Goal: Task Accomplishment & Management: Complete application form

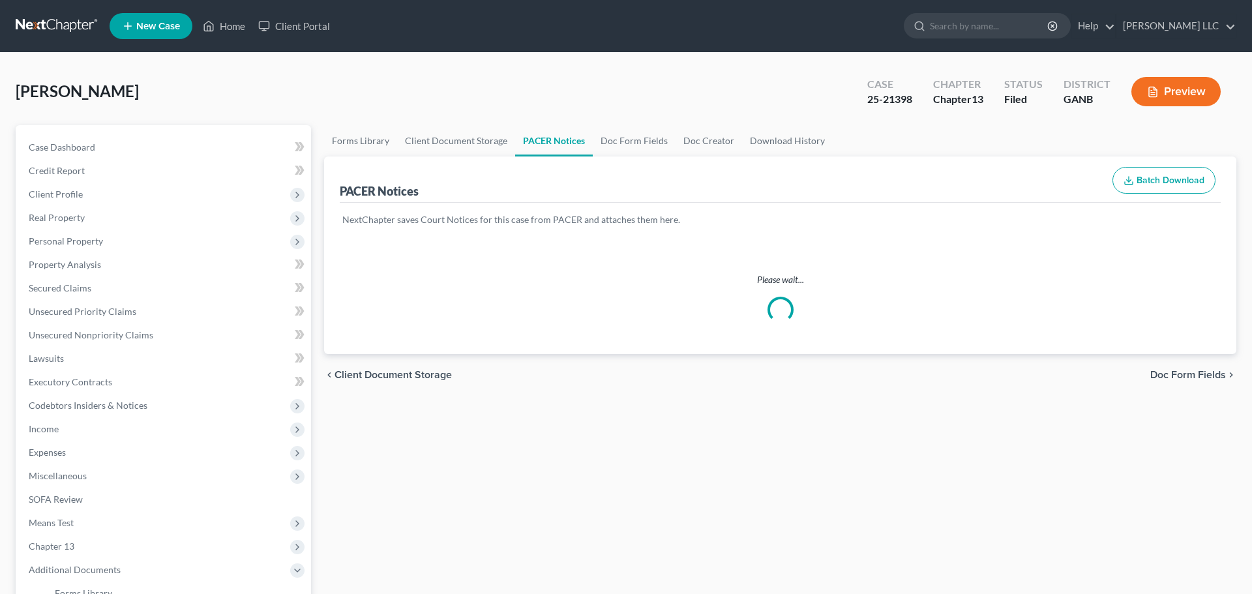
click at [231, 25] on link "Home" at bounding box center [223, 25] width 55 height 23
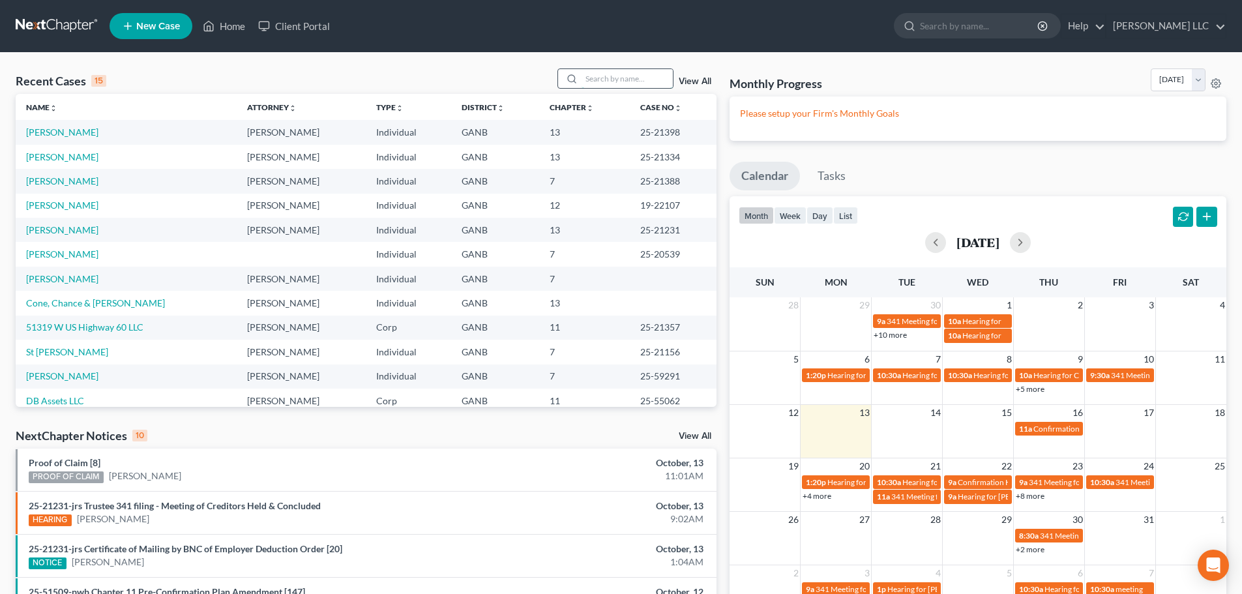
click at [604, 77] on input "search" at bounding box center [627, 78] width 91 height 19
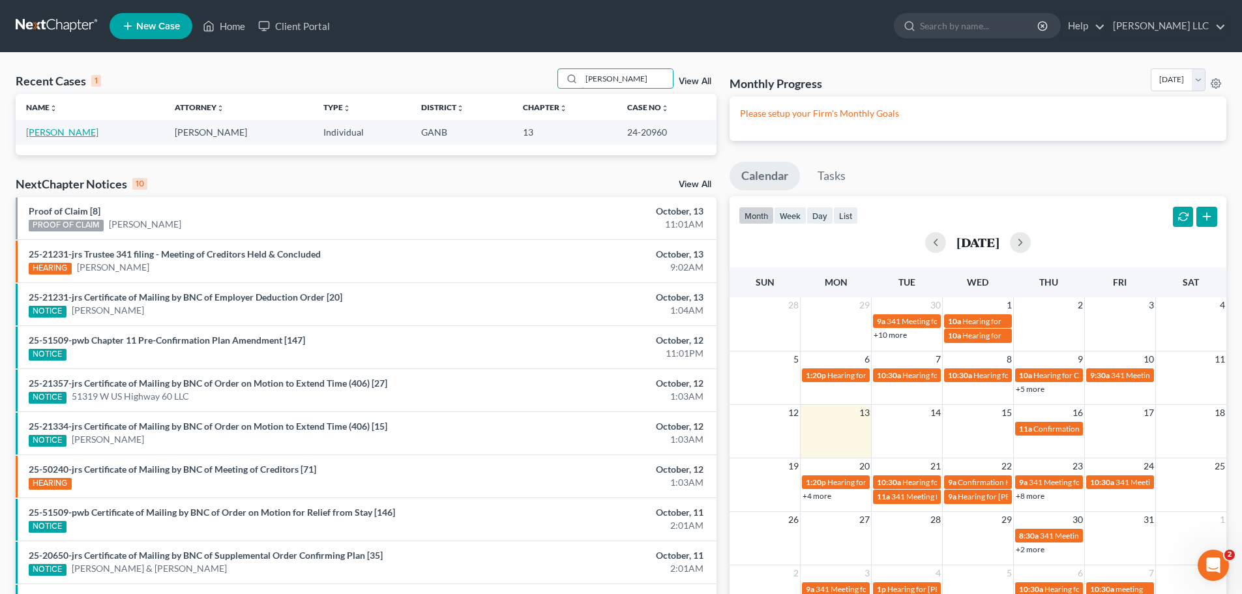
type input "[PERSON_NAME]"
click at [74, 136] on link "[PERSON_NAME]" at bounding box center [62, 131] width 72 height 11
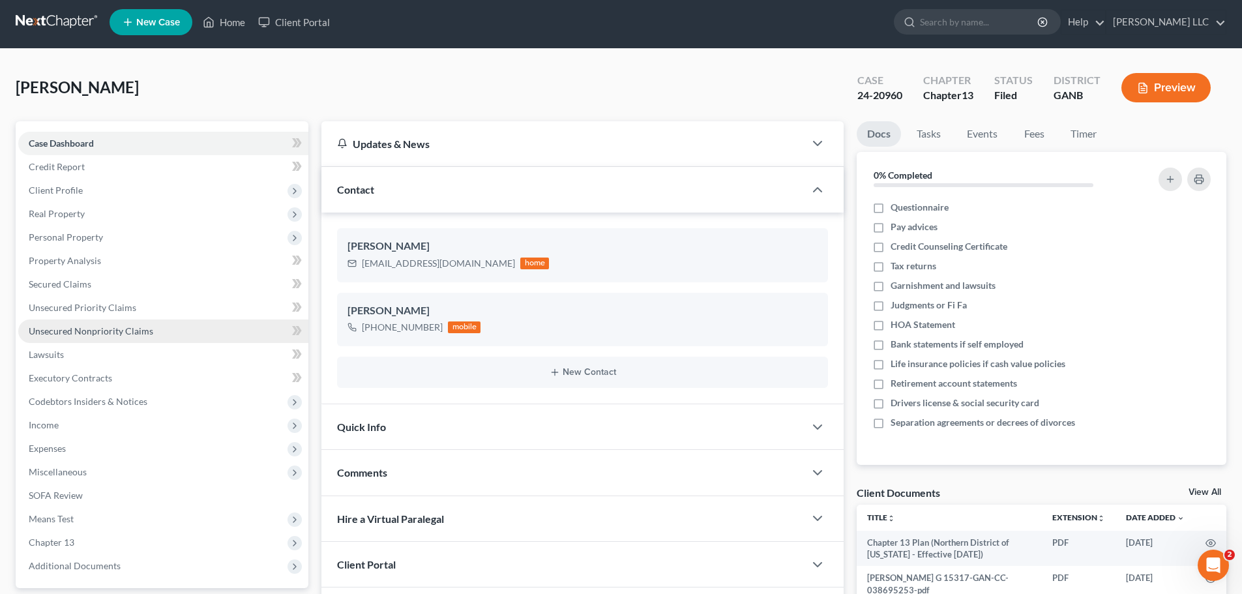
scroll to position [123, 0]
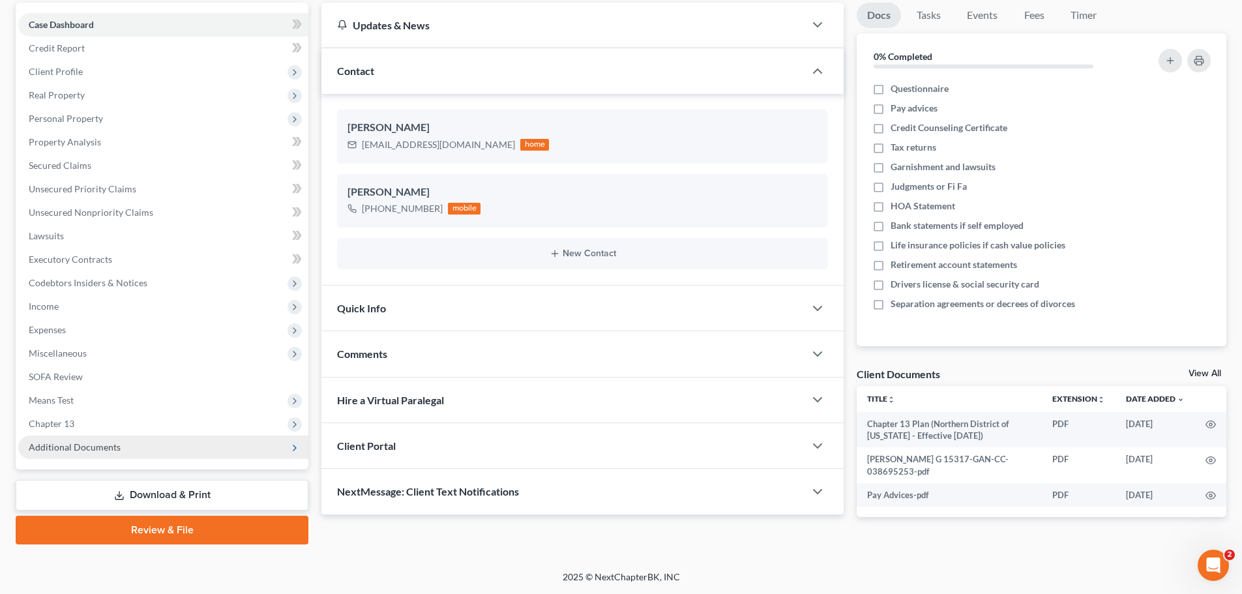
click at [91, 447] on span "Additional Documents" at bounding box center [75, 446] width 92 height 11
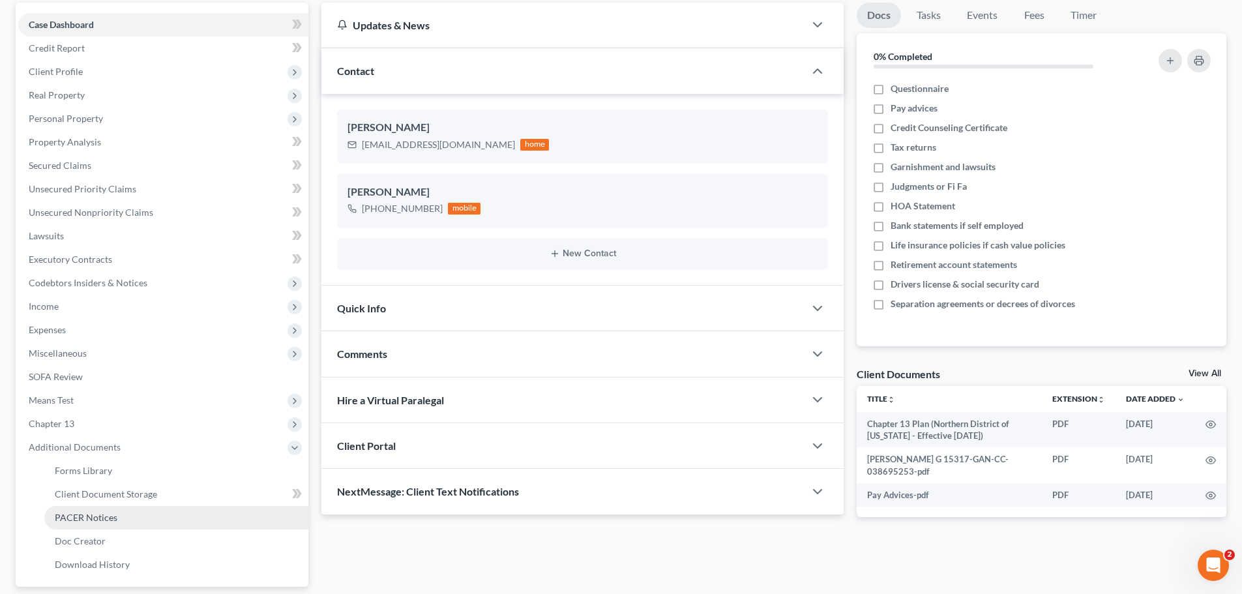
click at [89, 517] on span "PACER Notices" at bounding box center [86, 517] width 63 height 11
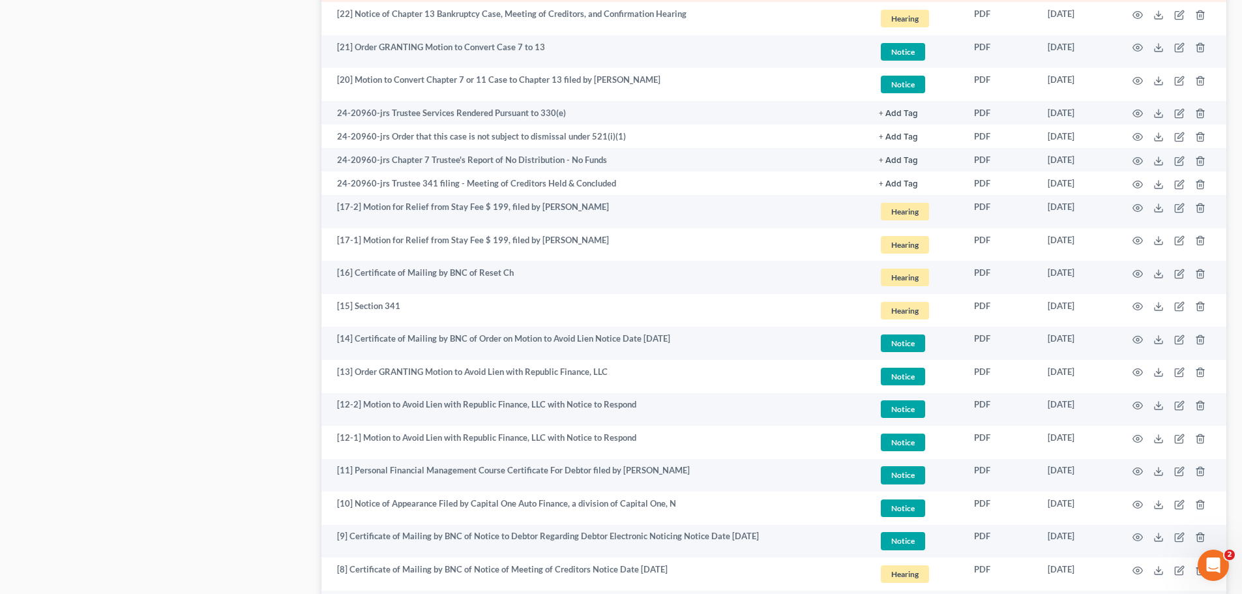
scroll to position [2197, 0]
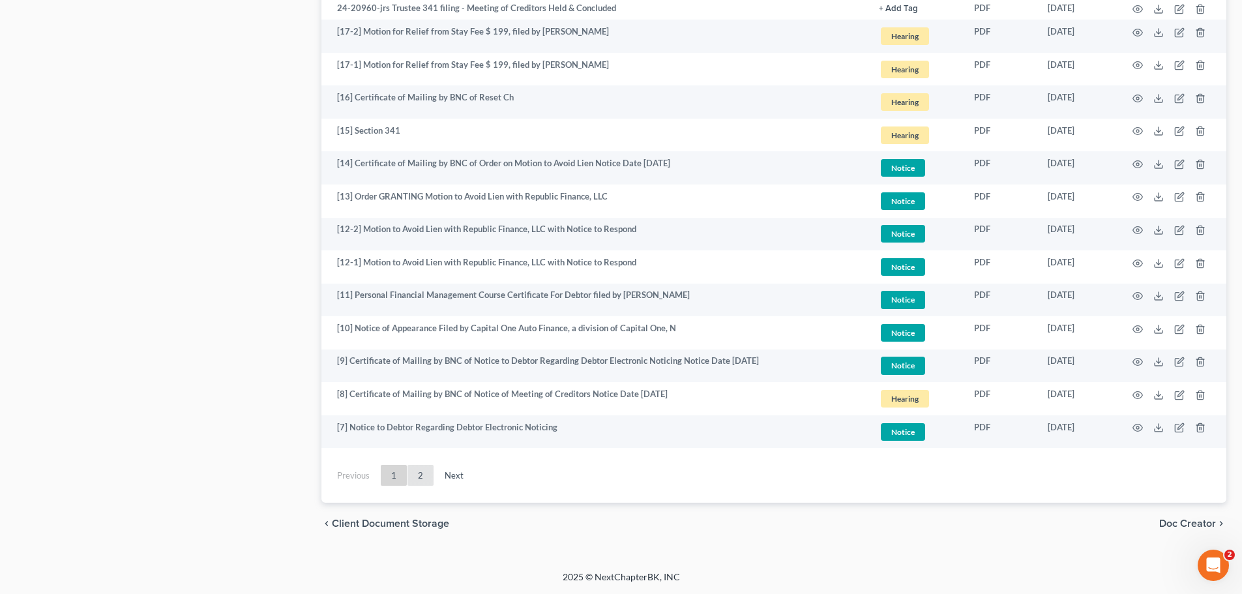
click at [419, 477] on link "2" at bounding box center [421, 475] width 26 height 21
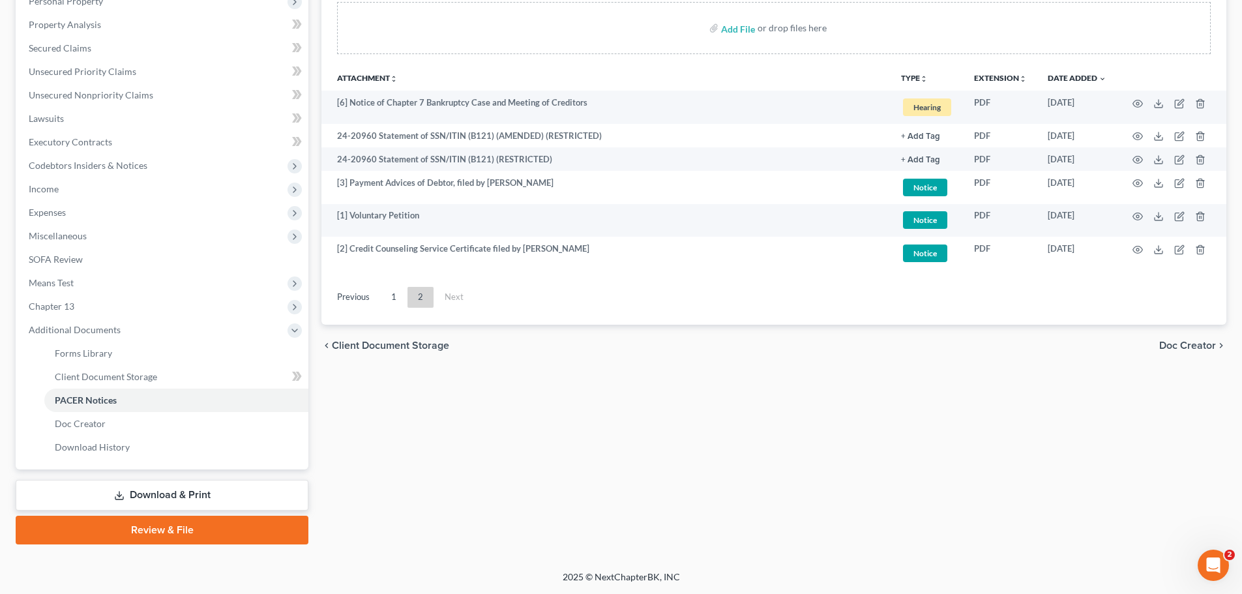
scroll to position [240, 0]
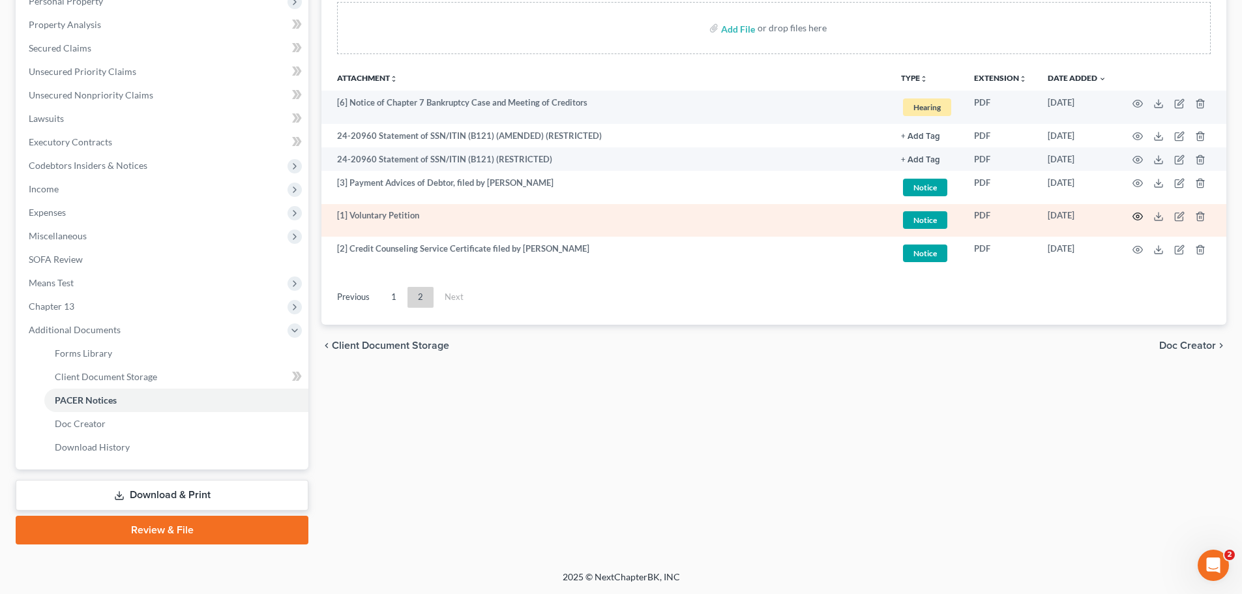
click at [1133, 215] on icon "button" at bounding box center [1138, 216] width 10 height 10
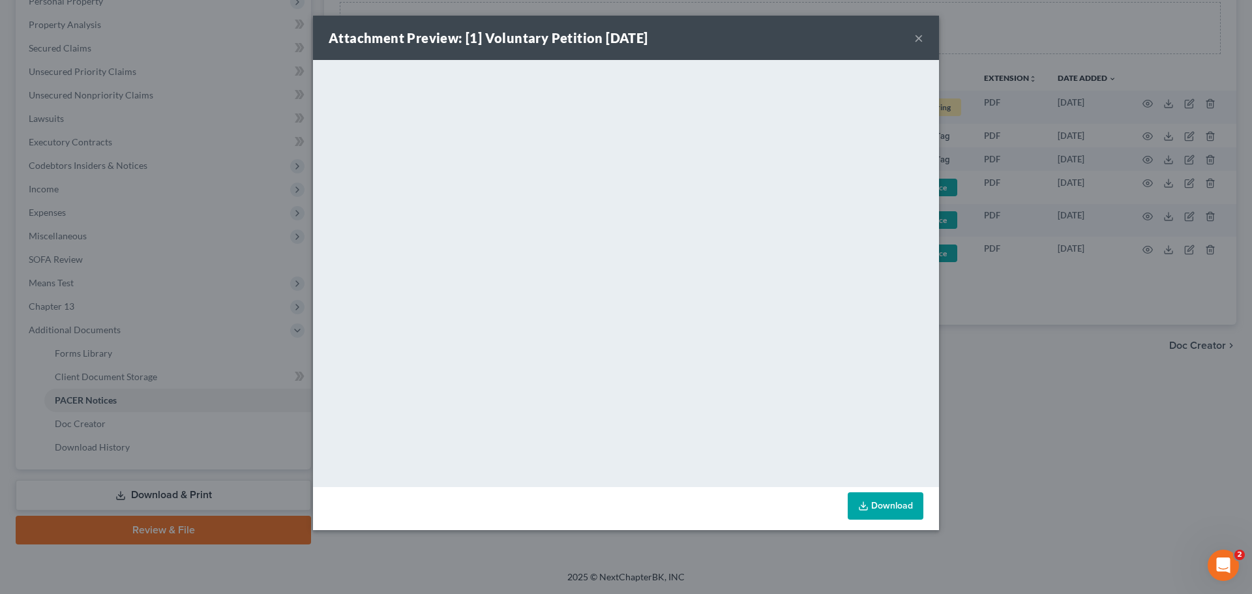
click at [923, 41] on button "×" at bounding box center [918, 38] width 9 height 16
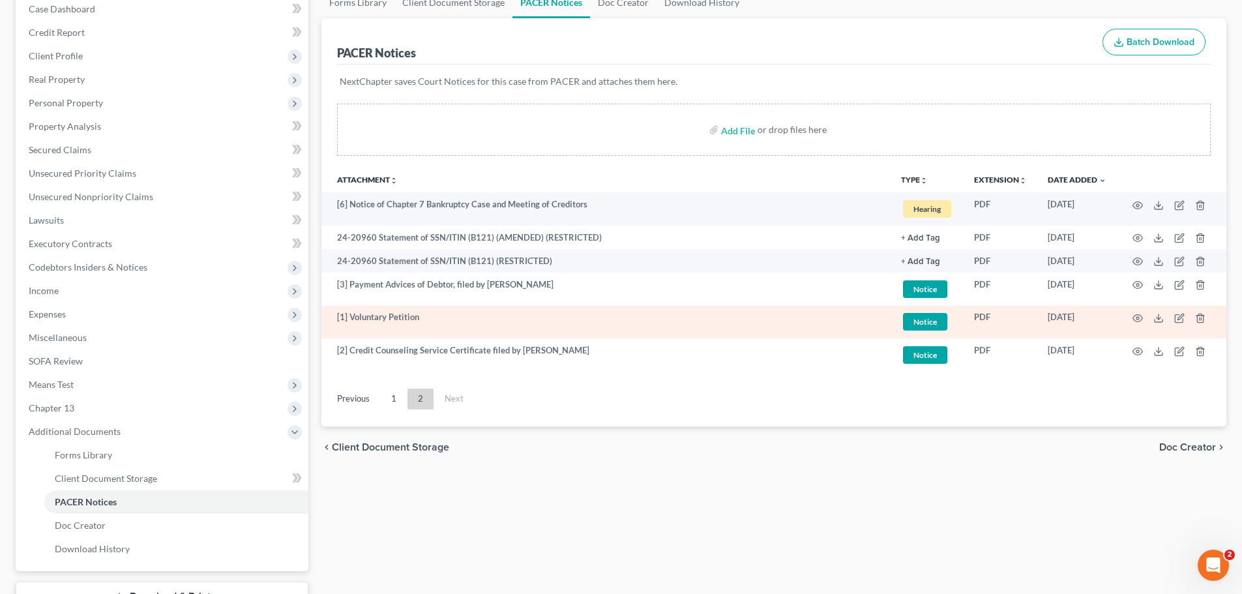
scroll to position [110, 0]
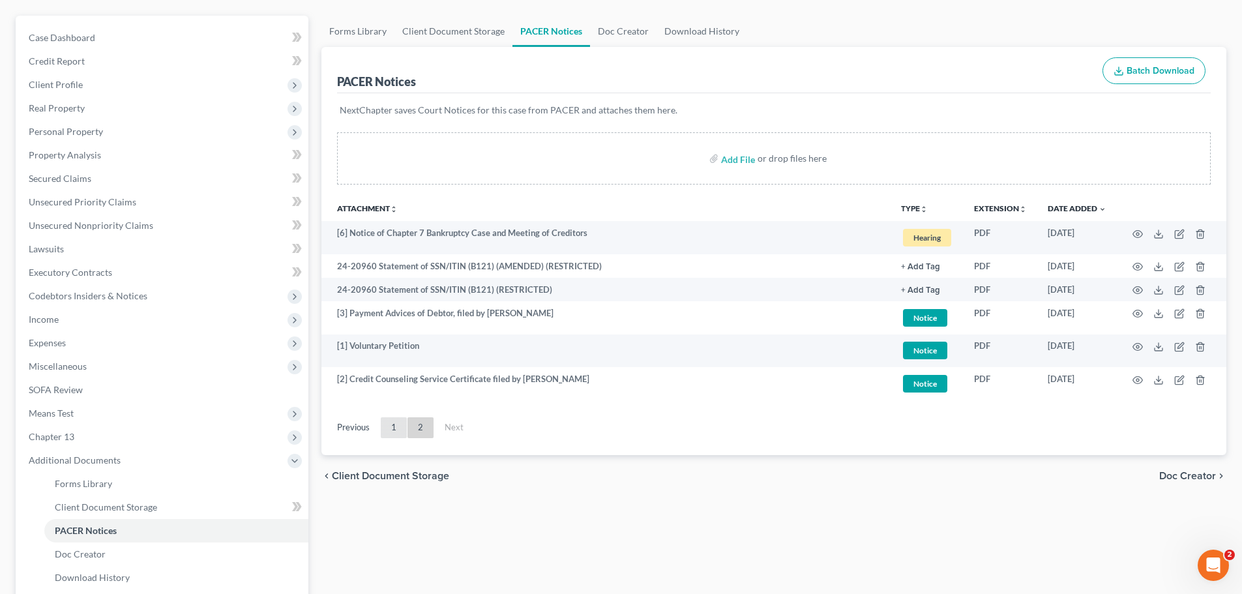
click at [391, 428] on link "1" at bounding box center [394, 427] width 26 height 21
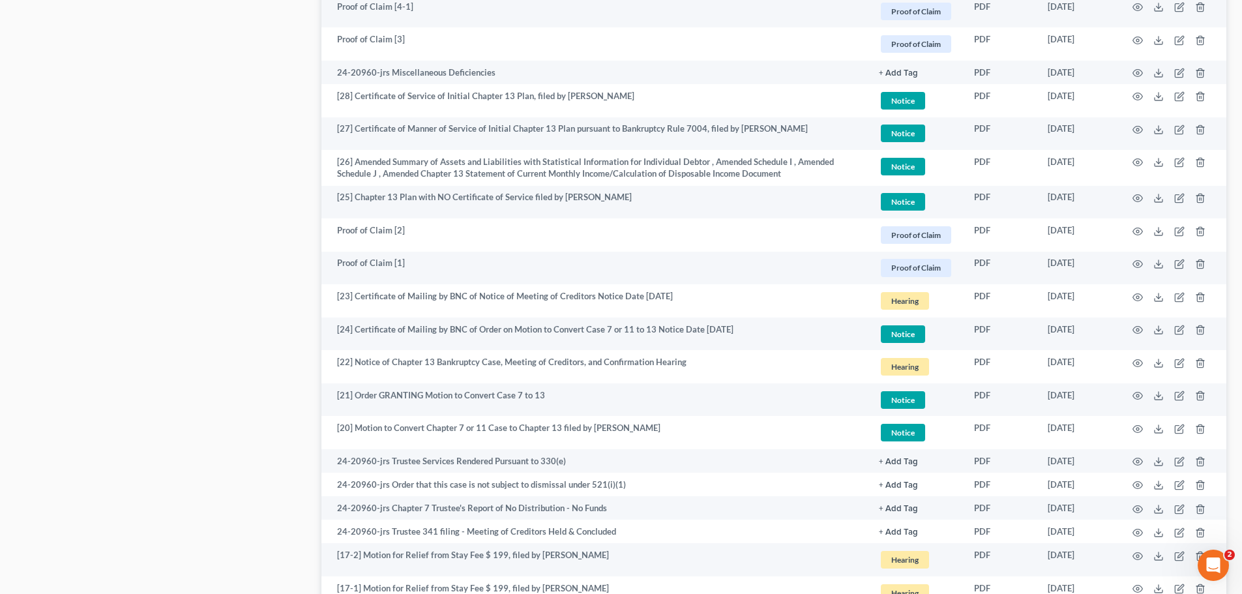
scroll to position [1674, 0]
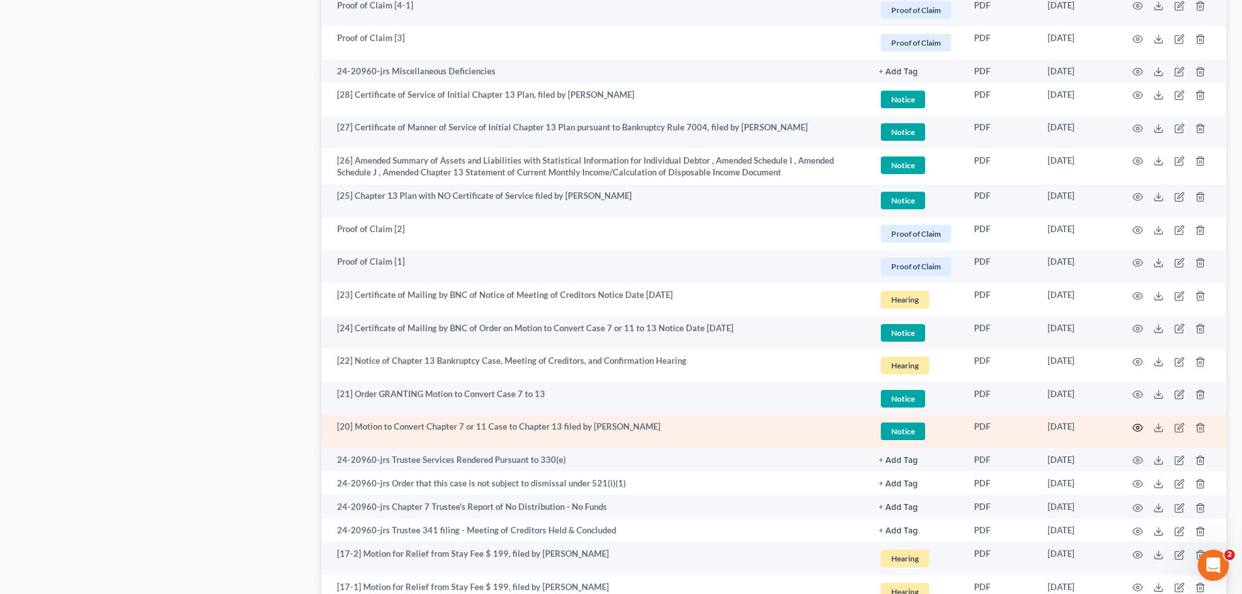
click at [1135, 426] on icon "button" at bounding box center [1138, 428] width 10 height 10
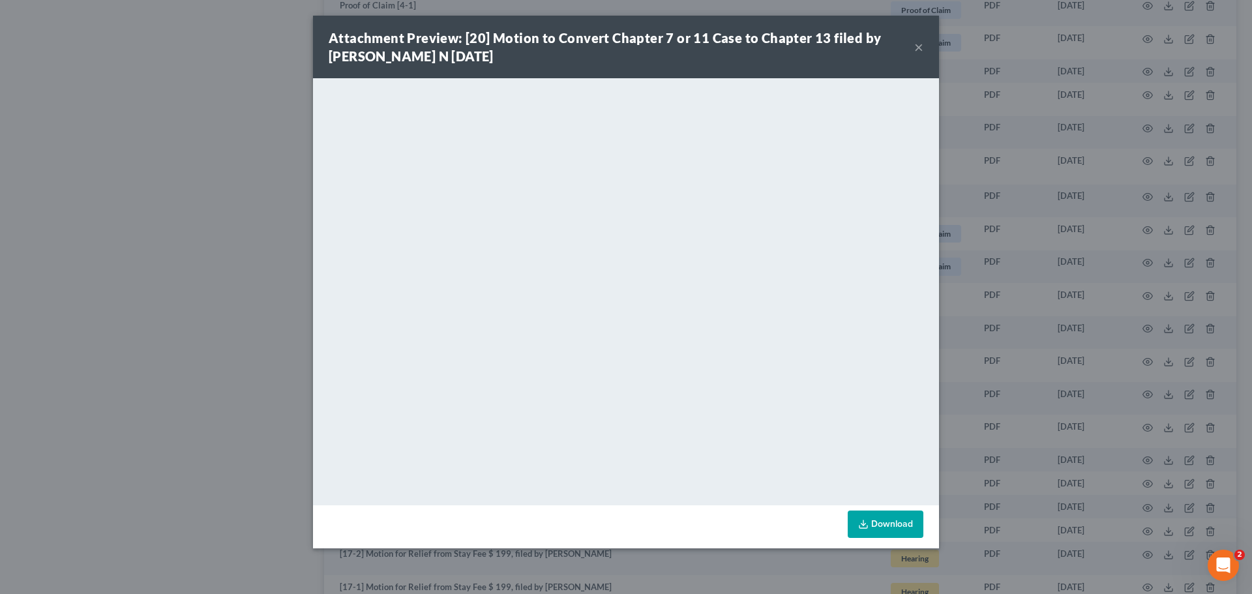
click at [918, 46] on button "×" at bounding box center [918, 47] width 9 height 16
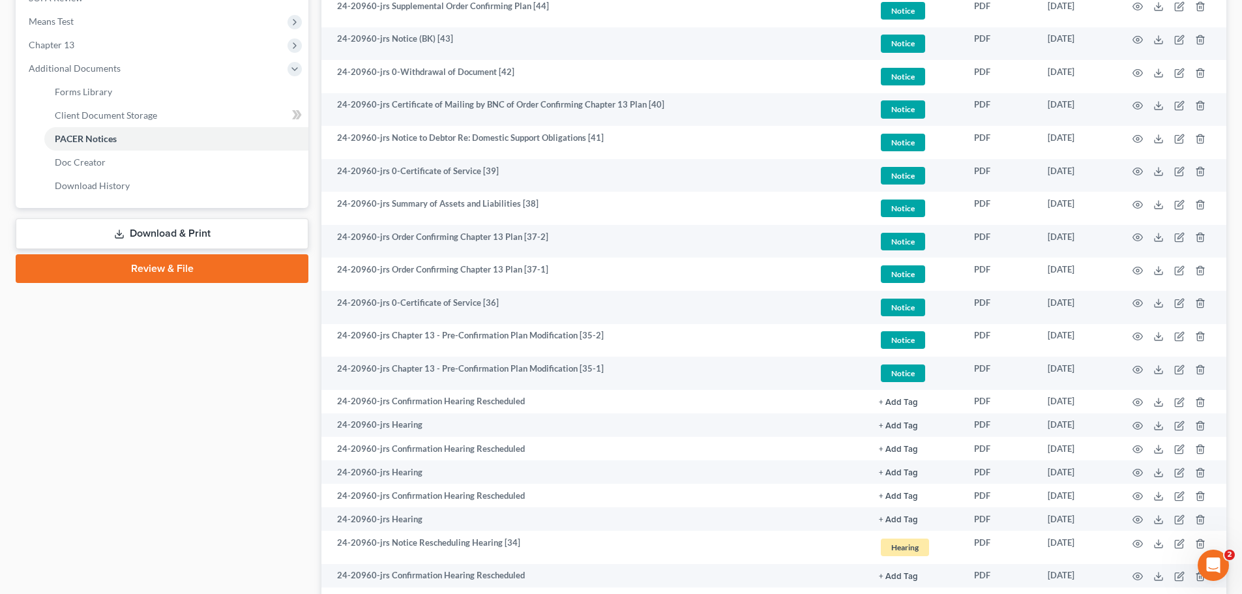
scroll to position [175, 0]
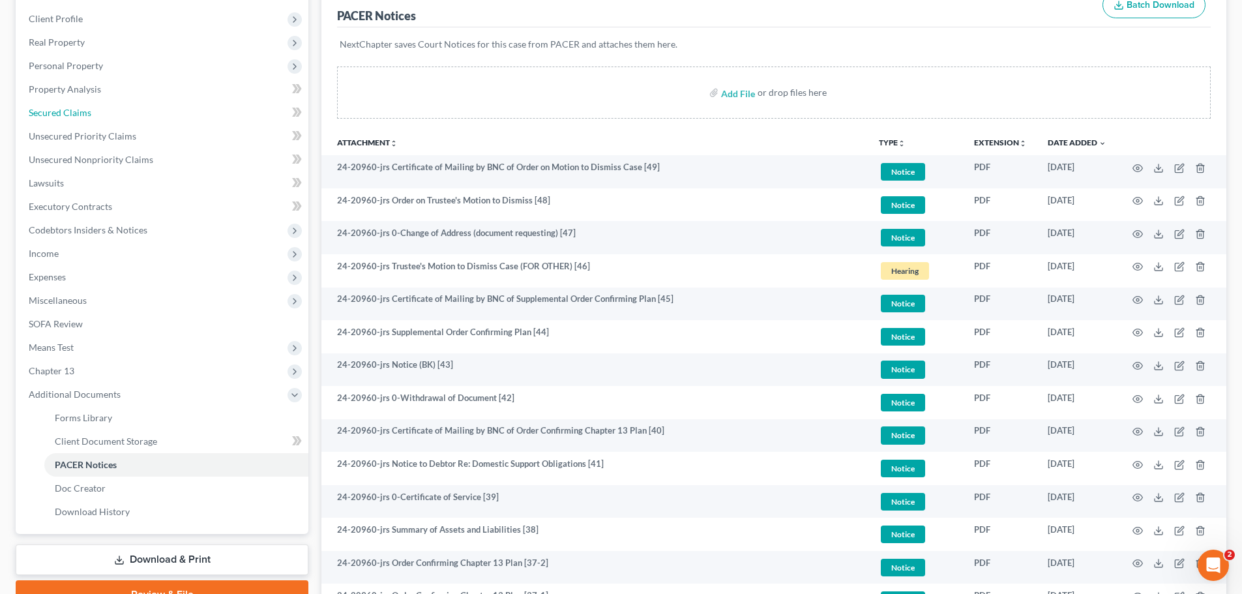
drag, startPoint x: 104, startPoint y: 114, endPoint x: 514, endPoint y: 183, distance: 415.2
click at [104, 114] on link "Secured Claims" at bounding box center [163, 112] width 290 height 23
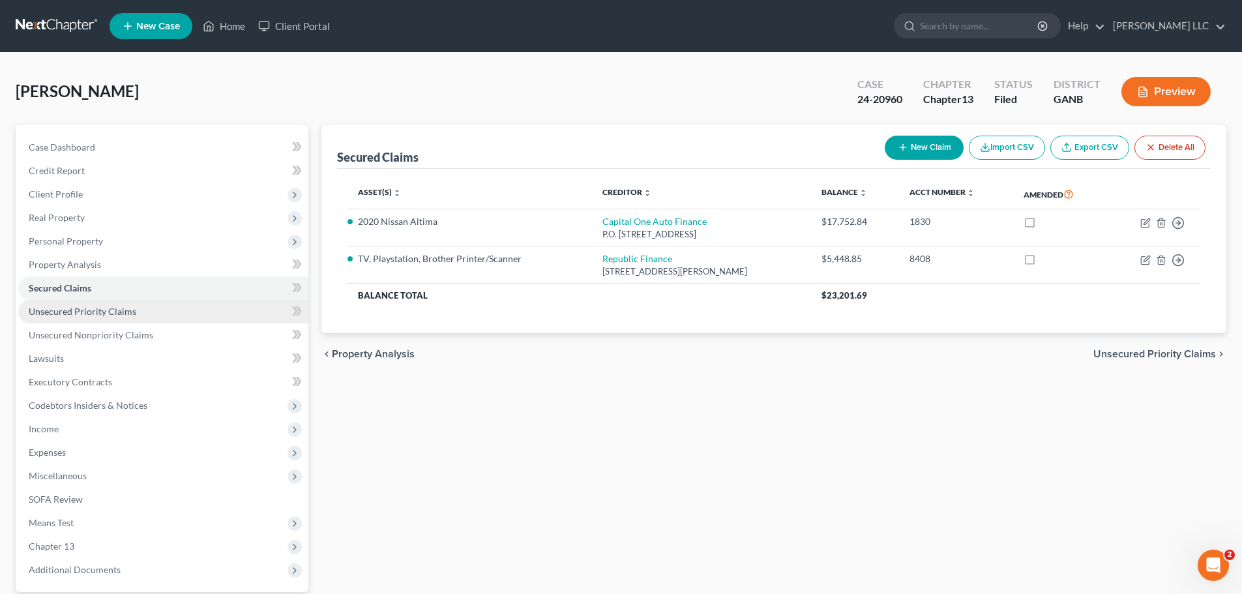
drag, startPoint x: 122, startPoint y: 304, endPoint x: 134, endPoint y: 307, distance: 12.2
click at [122, 304] on link "Unsecured Priority Claims" at bounding box center [163, 311] width 290 height 23
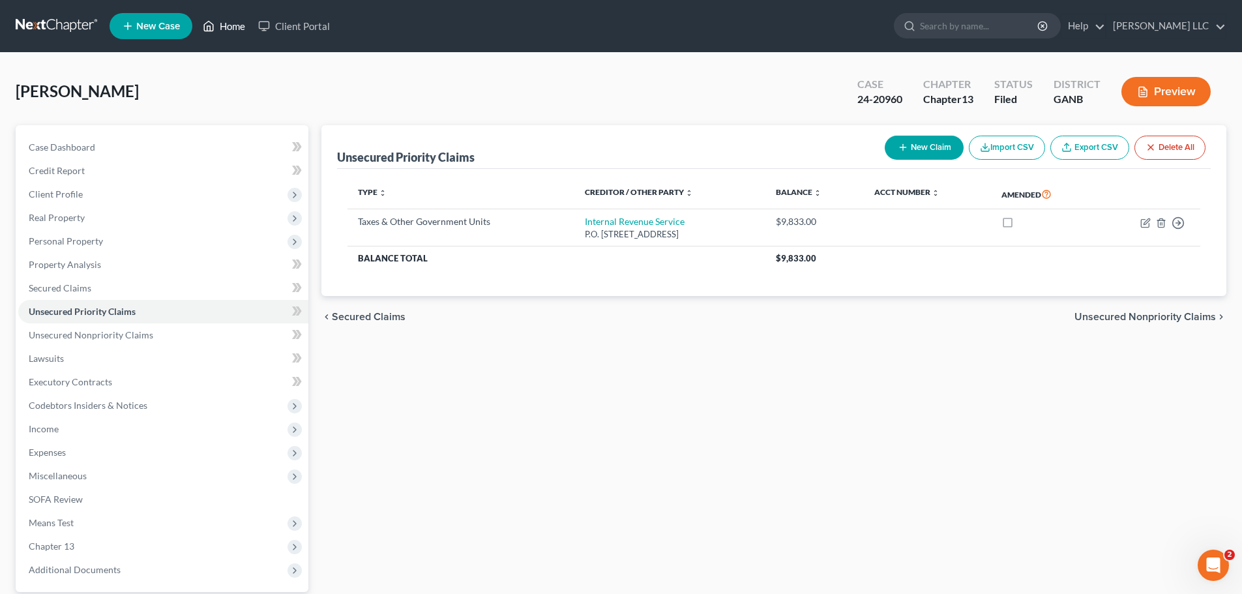
click at [233, 29] on link "Home" at bounding box center [223, 25] width 55 height 23
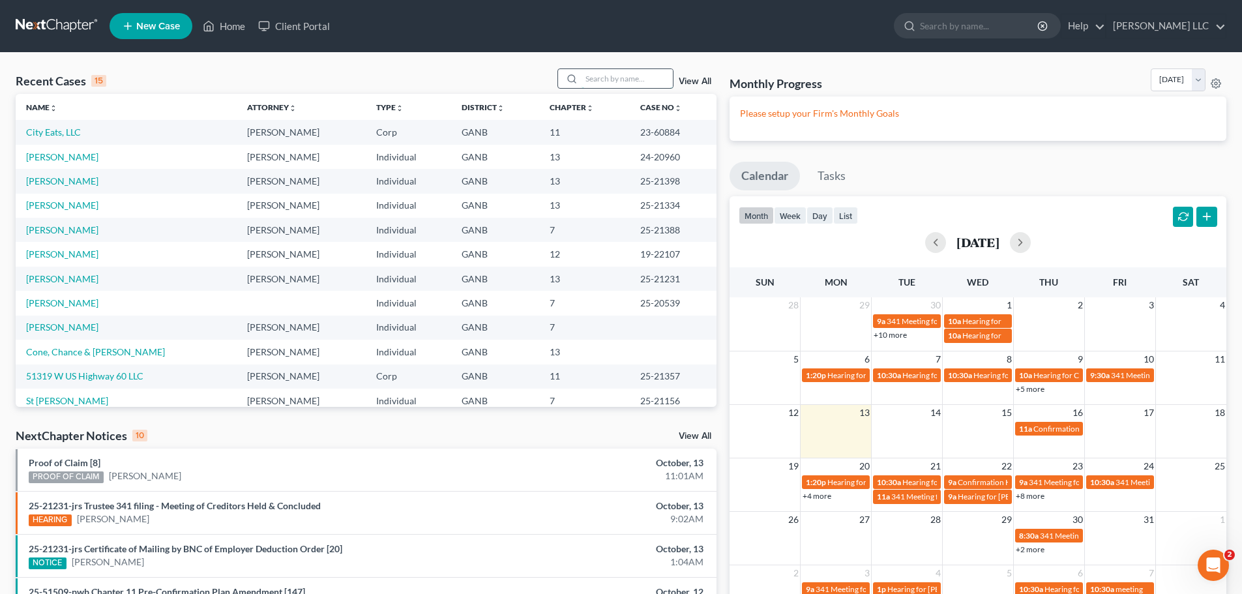
click at [624, 83] on input "search" at bounding box center [627, 78] width 91 height 19
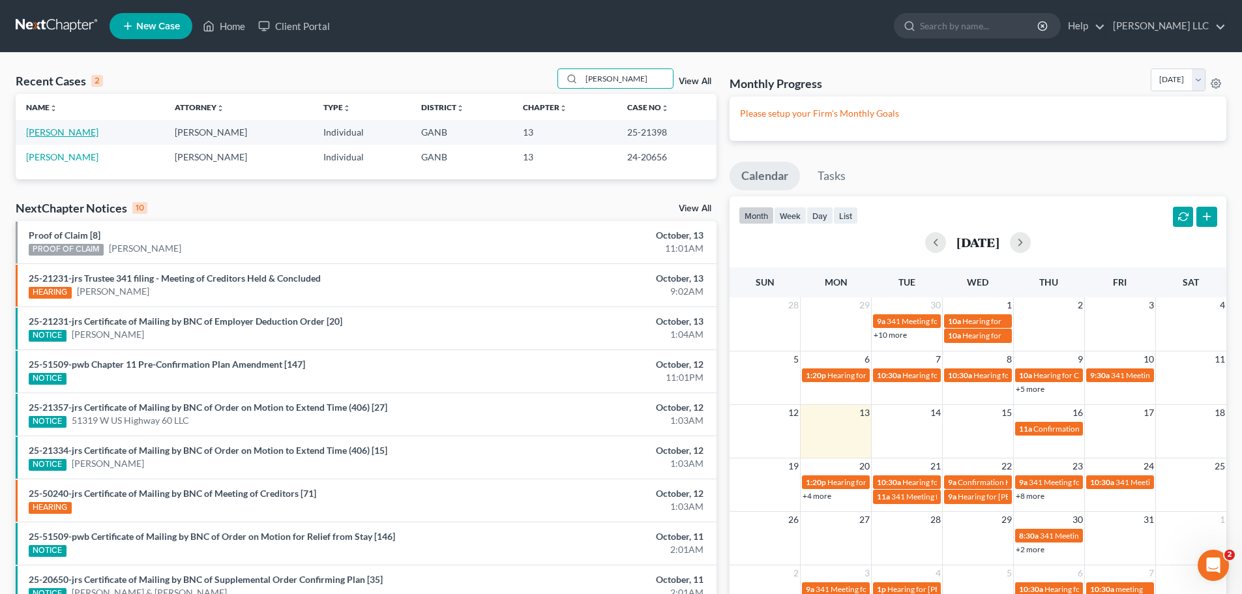
type input "[PERSON_NAME]"
click at [53, 131] on link "[PERSON_NAME]" at bounding box center [62, 131] width 72 height 11
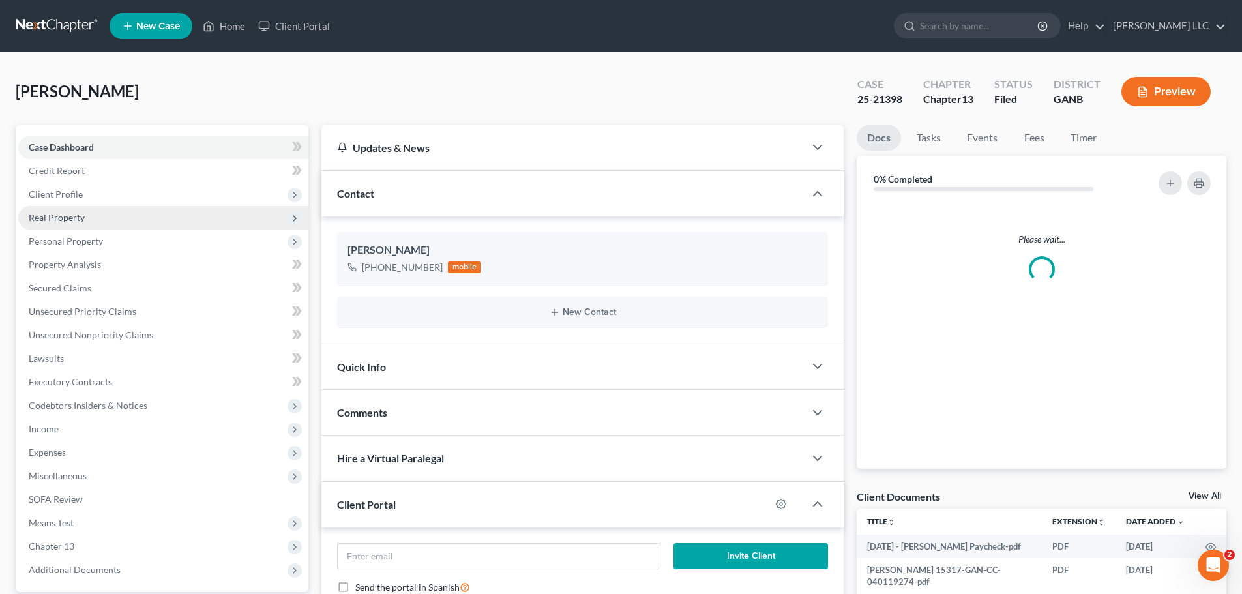
click at [105, 233] on span "Personal Property" at bounding box center [163, 241] width 290 height 23
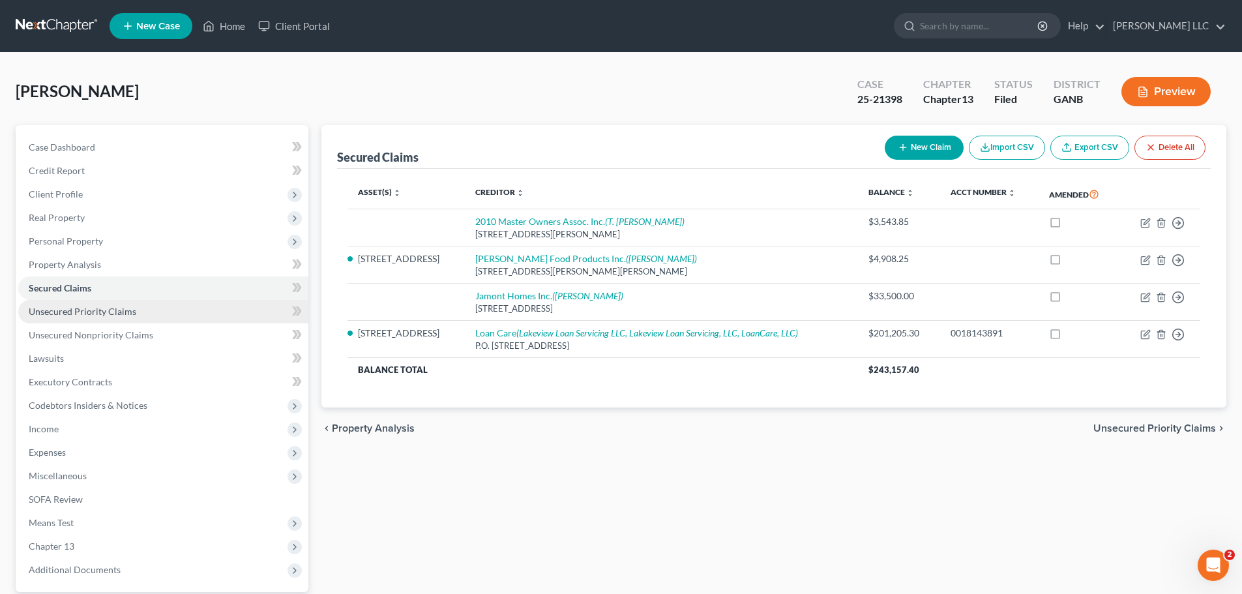
click at [107, 311] on span "Unsecured Priority Claims" at bounding box center [83, 311] width 108 height 11
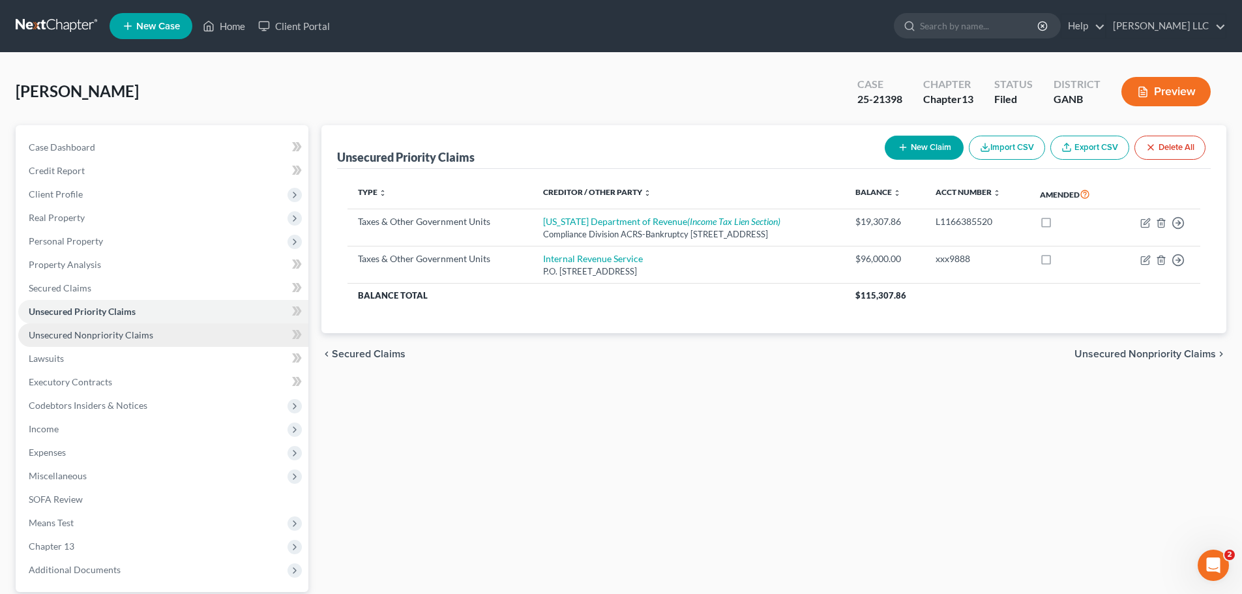
click at [119, 336] on span "Unsecured Nonpriority Claims" at bounding box center [91, 334] width 125 height 11
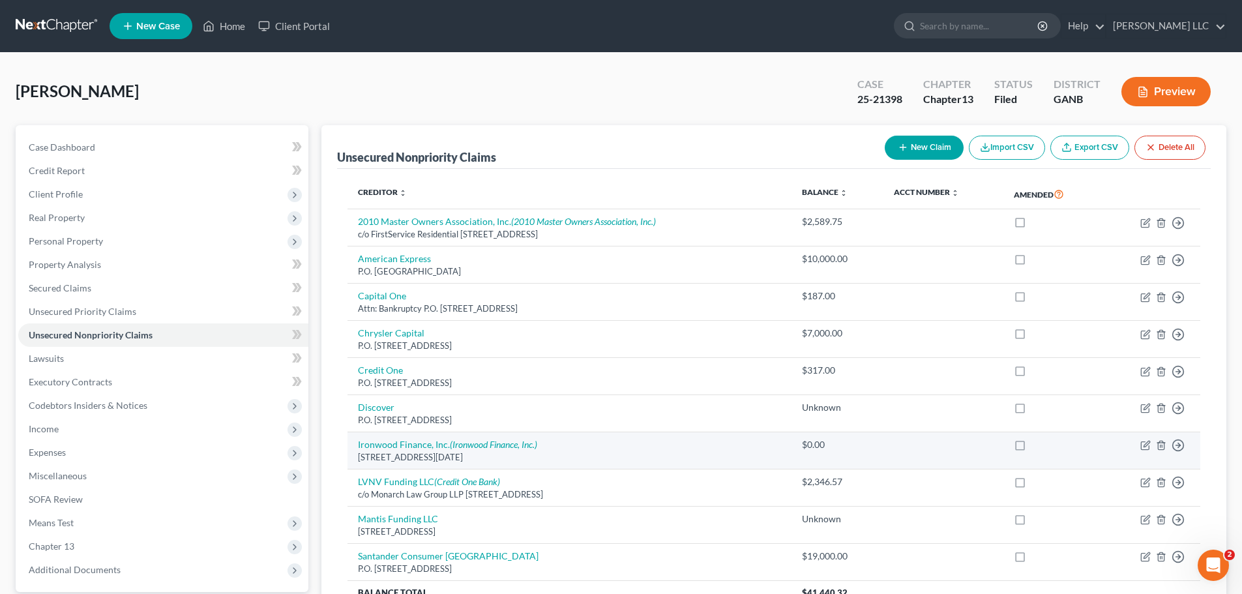
scroll to position [128, 0]
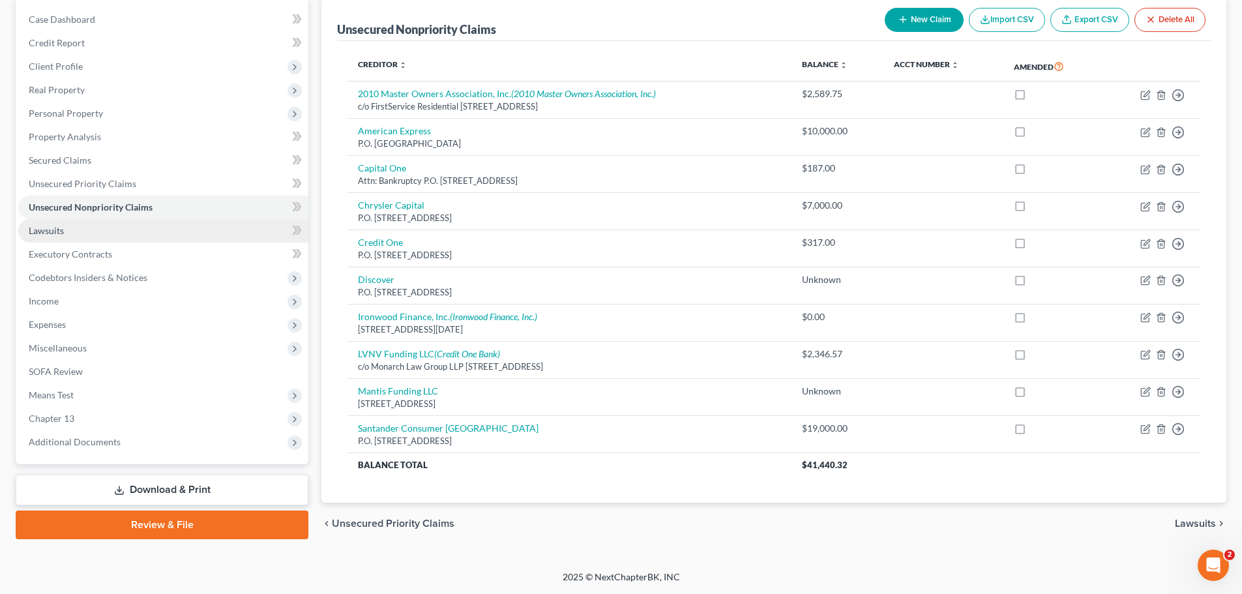
click at [76, 233] on link "Lawsuits" at bounding box center [163, 230] width 290 height 23
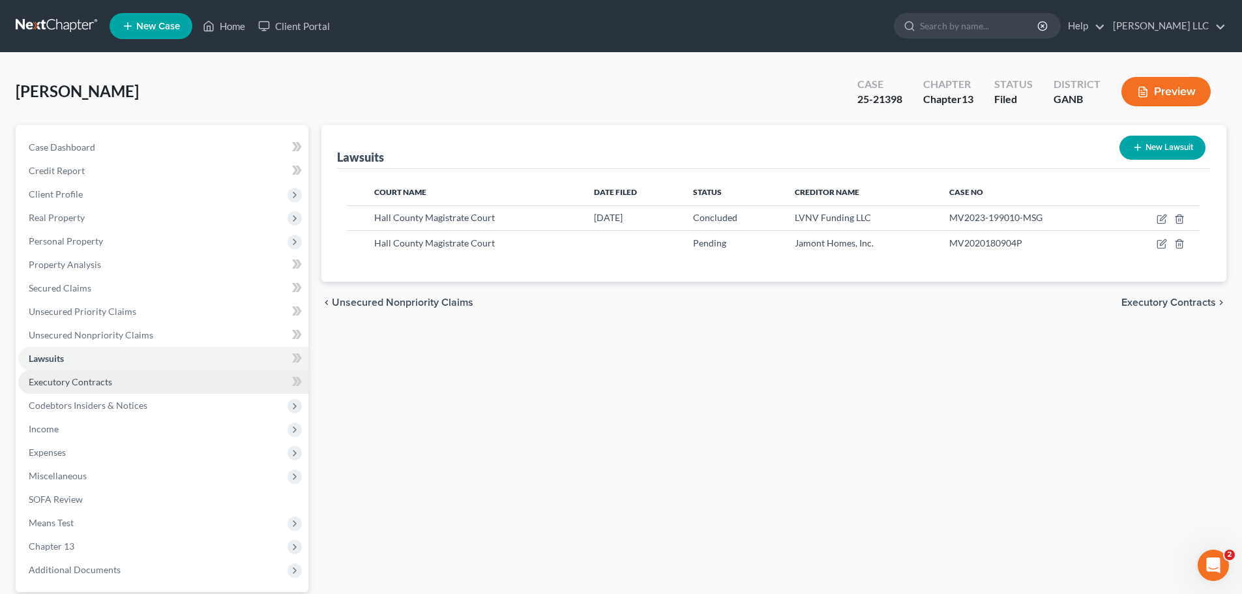
click at [87, 380] on span "Executory Contracts" at bounding box center [70, 381] width 83 height 11
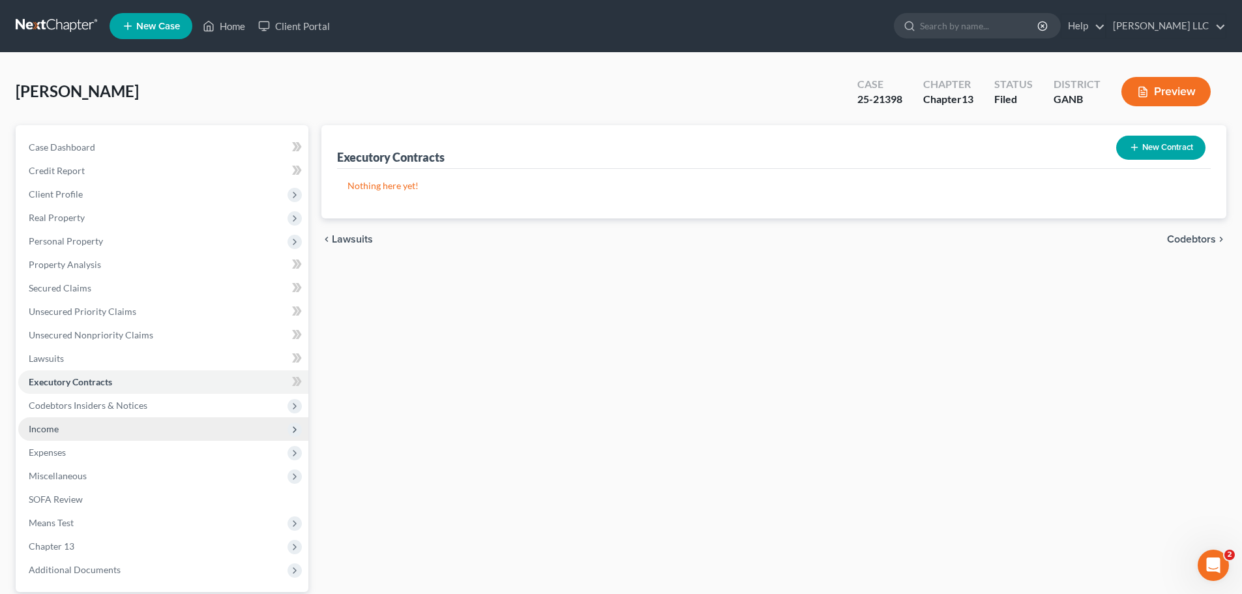
click at [38, 431] on span "Income" at bounding box center [44, 428] width 30 height 11
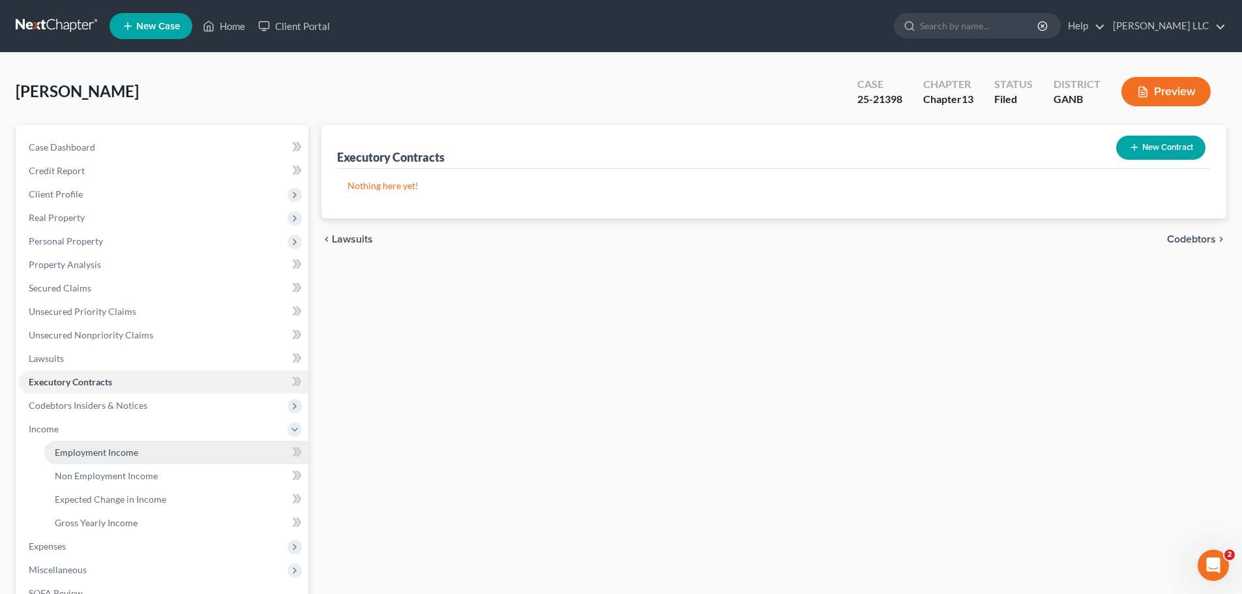
click at [77, 458] on link "Employment Income" at bounding box center [176, 452] width 264 height 23
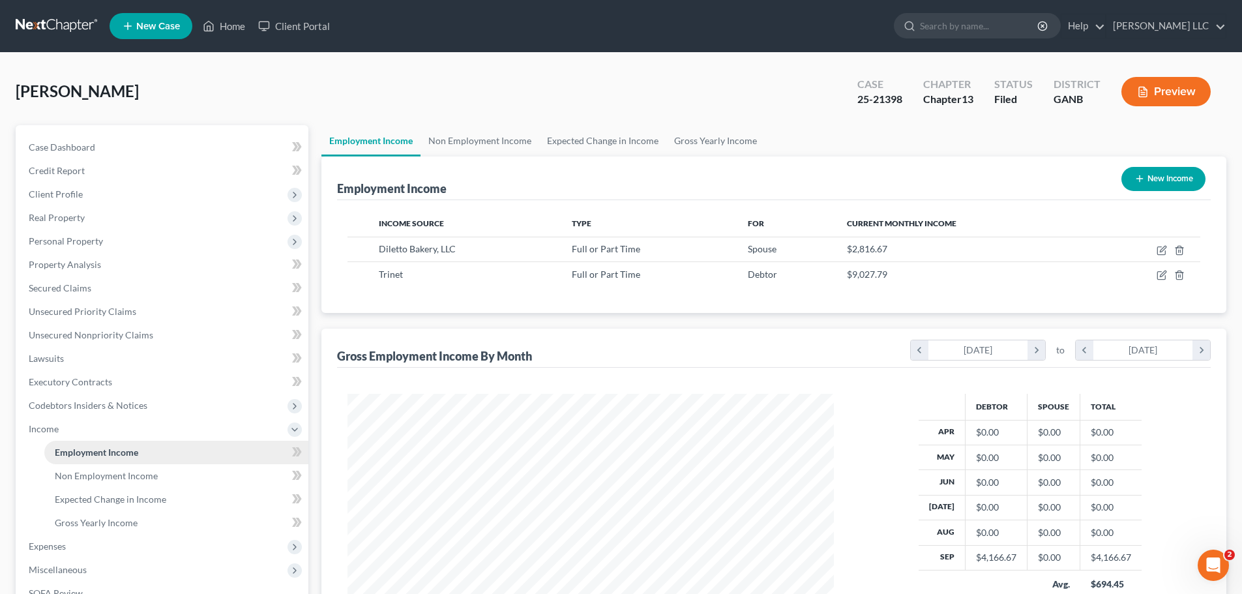
scroll to position [243, 513]
click at [95, 520] on span "Gross Yearly Income" at bounding box center [96, 522] width 83 height 11
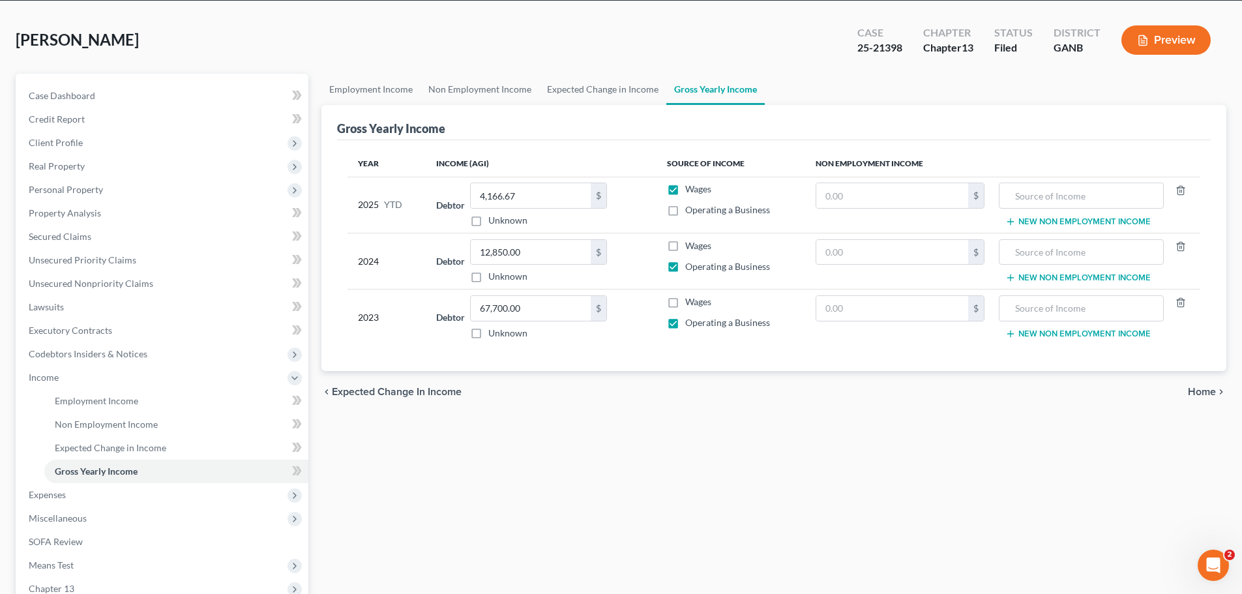
scroll to position [196, 0]
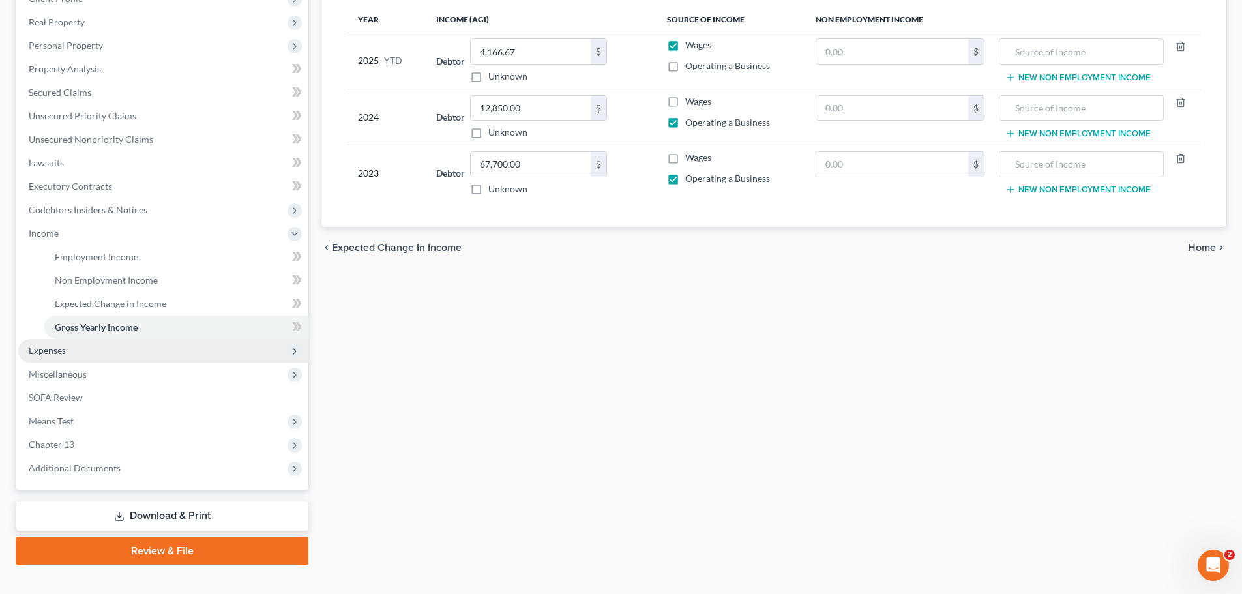
drag, startPoint x: 71, startPoint y: 354, endPoint x: 147, endPoint y: 360, distance: 75.9
click at [71, 354] on span "Expenses" at bounding box center [163, 350] width 290 height 23
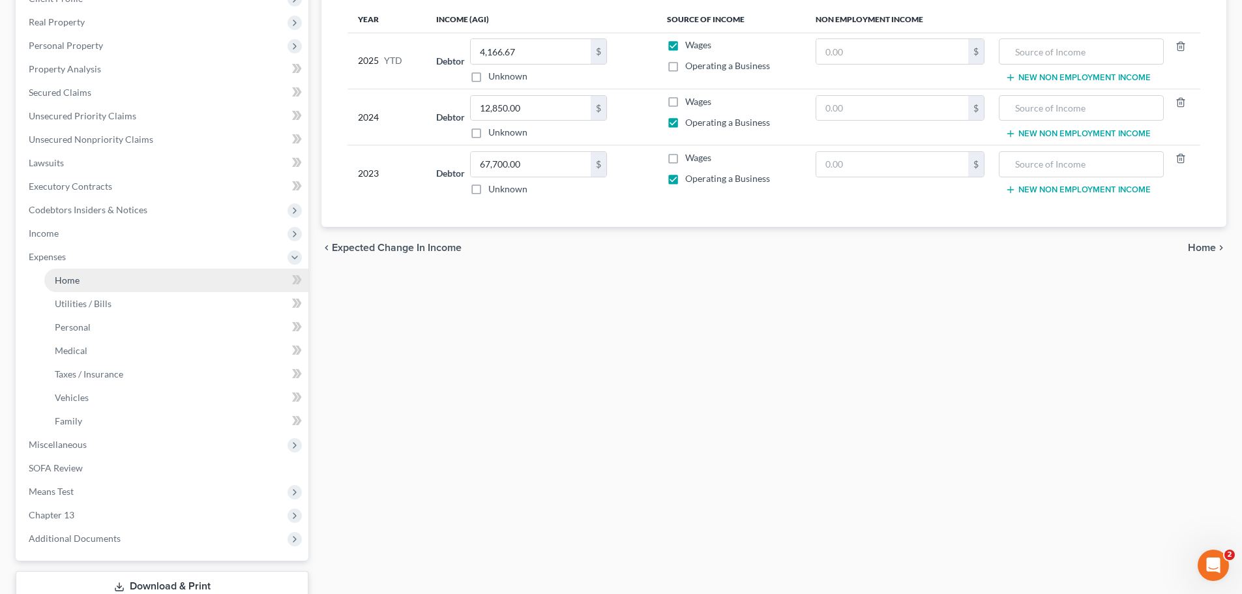
click at [95, 282] on link "Home" at bounding box center [176, 280] width 264 height 23
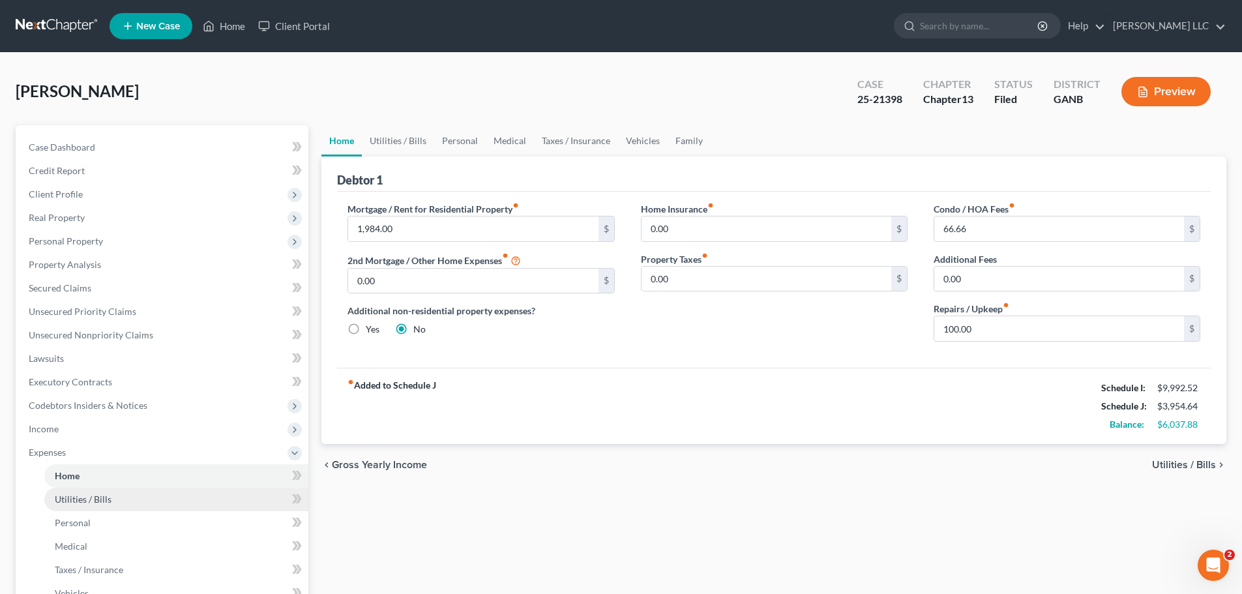
click at [114, 498] on link "Utilities / Bills" at bounding box center [176, 499] width 264 height 23
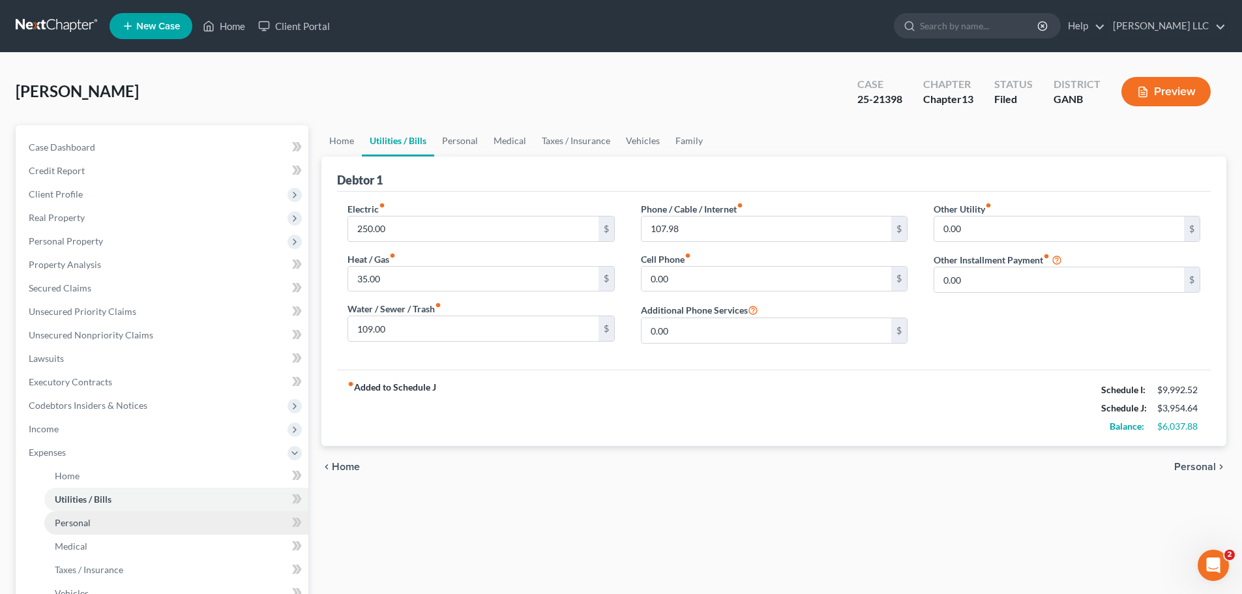
click at [102, 524] on link "Personal" at bounding box center [176, 522] width 264 height 23
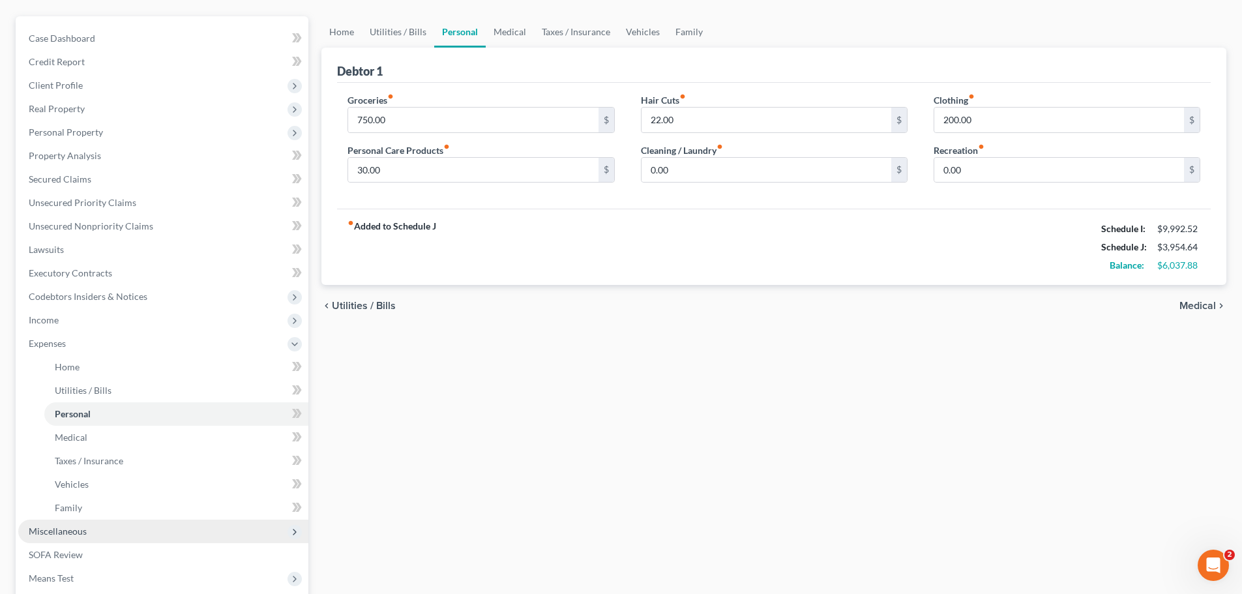
scroll to position [130, 0]
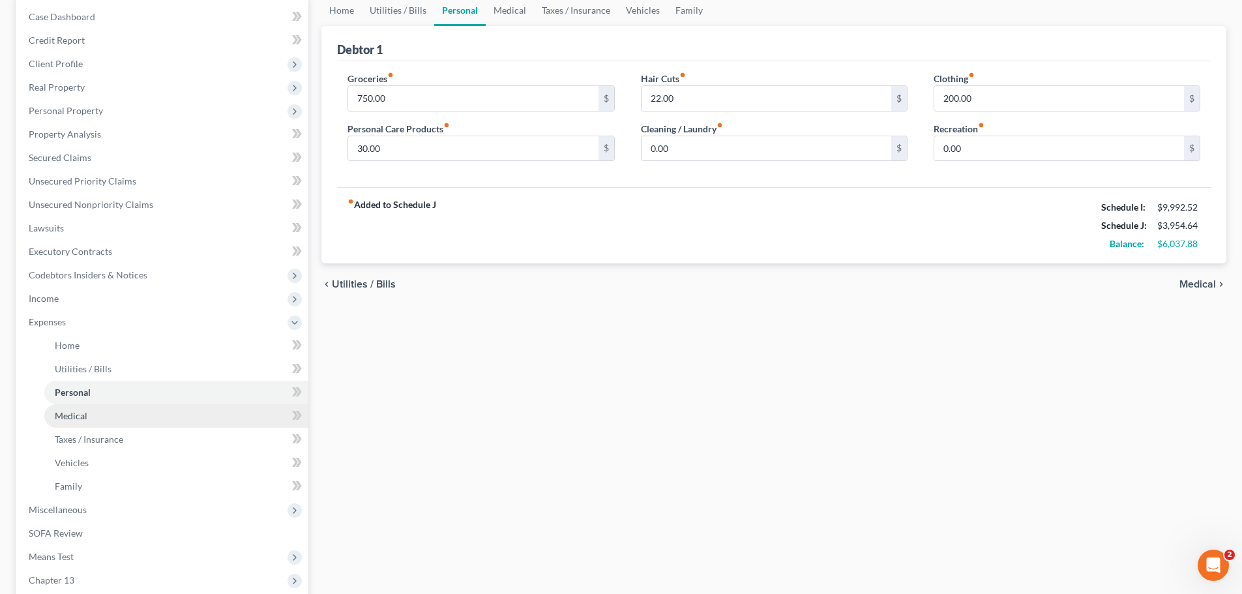
click at [87, 416] on link "Medical" at bounding box center [176, 415] width 264 height 23
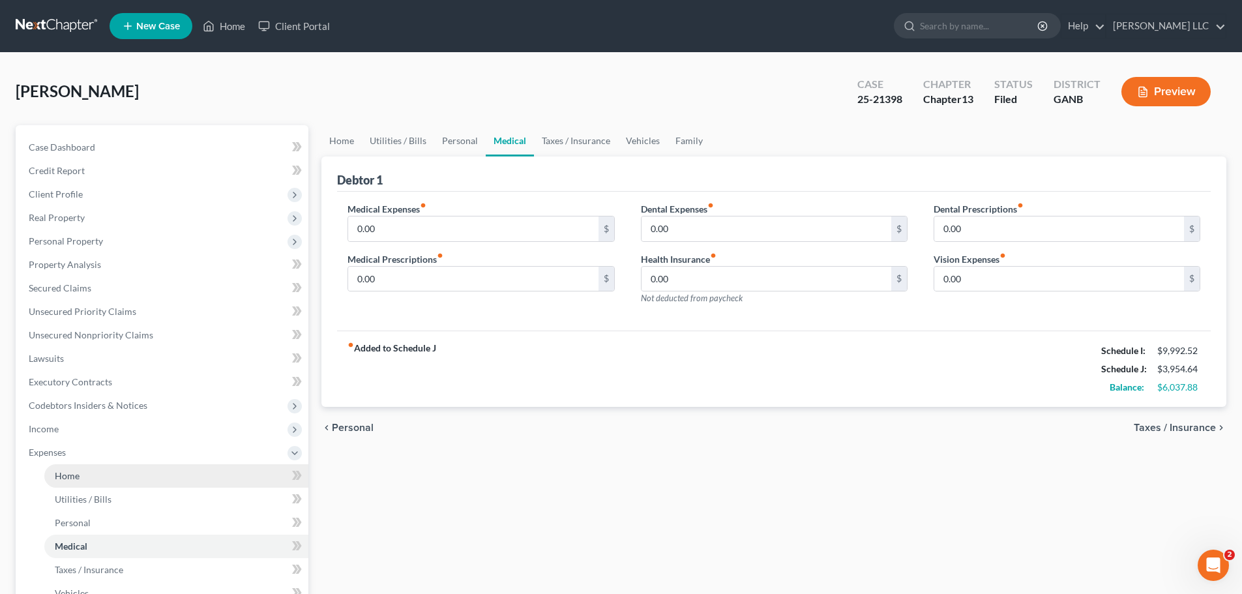
scroll to position [130, 0]
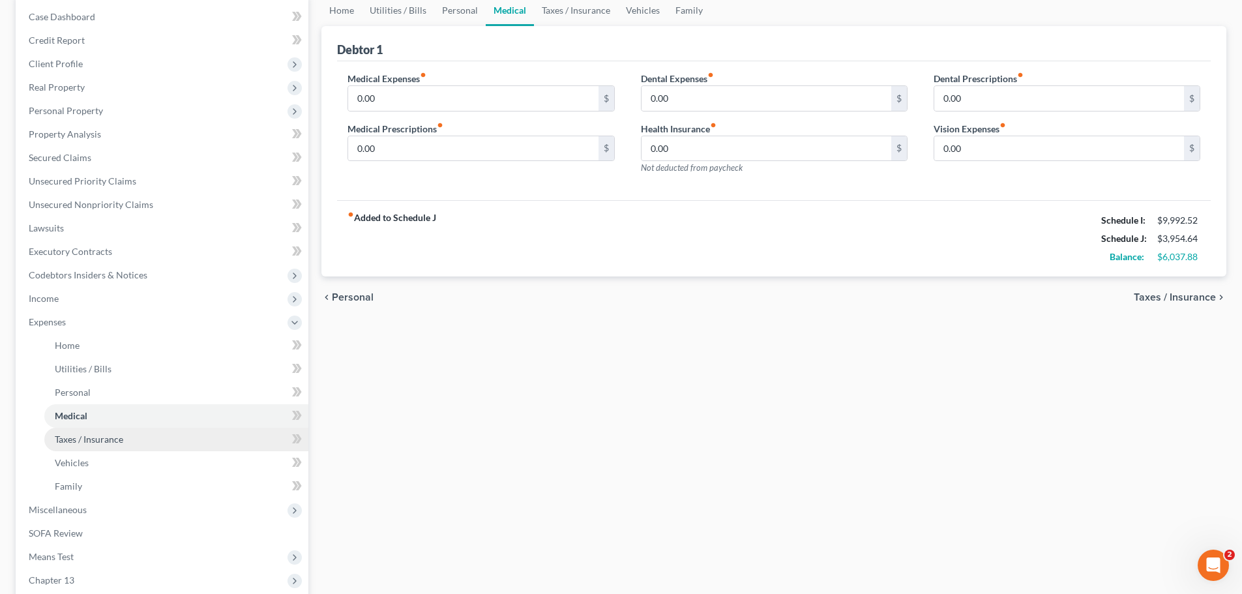
click at [117, 443] on span "Taxes / Insurance" at bounding box center [89, 439] width 68 height 11
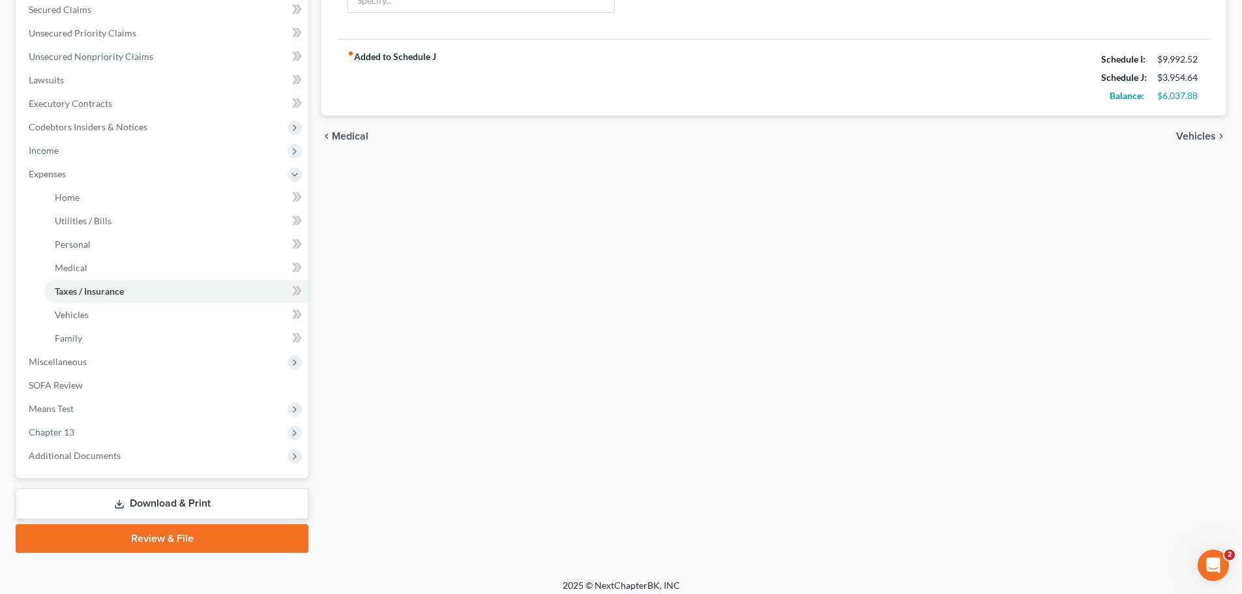
scroll to position [287, 0]
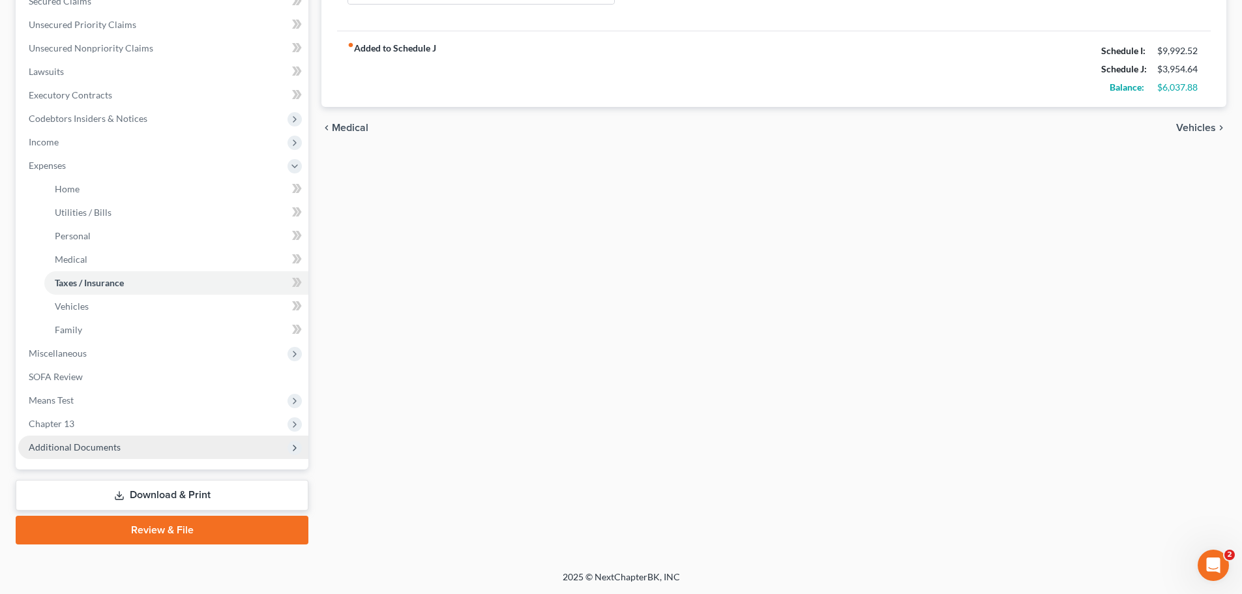
click at [87, 453] on span "Additional Documents" at bounding box center [163, 447] width 290 height 23
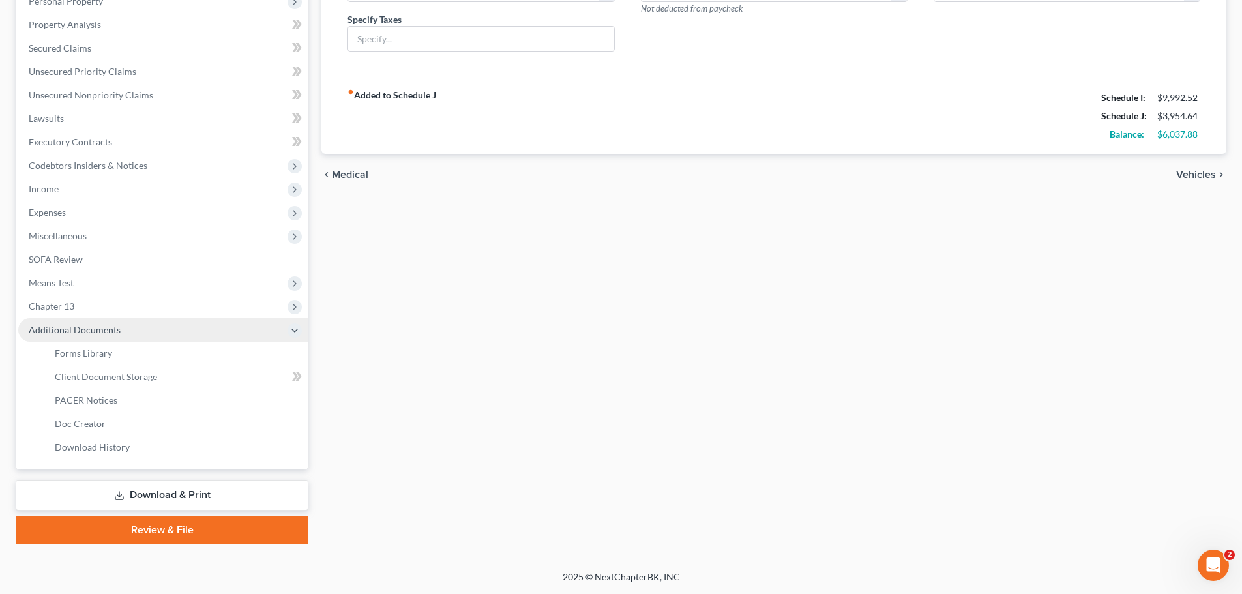
scroll to position [240, 0]
click at [91, 441] on span "Download History" at bounding box center [92, 446] width 75 height 11
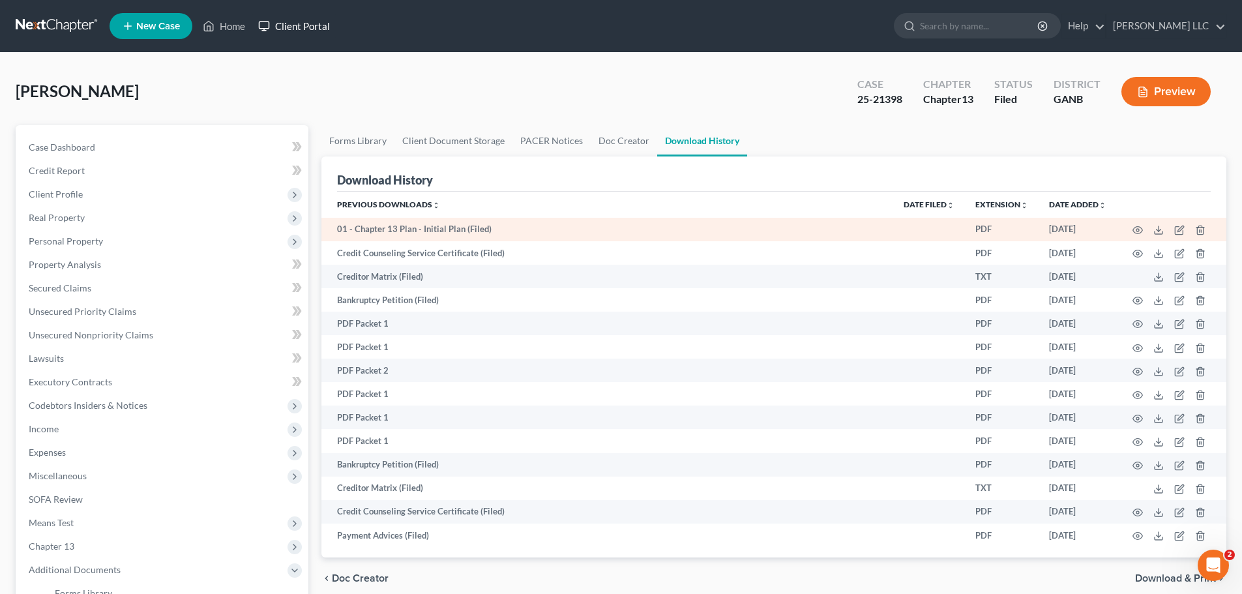
drag, startPoint x: 310, startPoint y: 22, endPoint x: 704, endPoint y: 223, distance: 442.4
click at [310, 22] on link "Client Portal" at bounding box center [294, 25] width 85 height 23
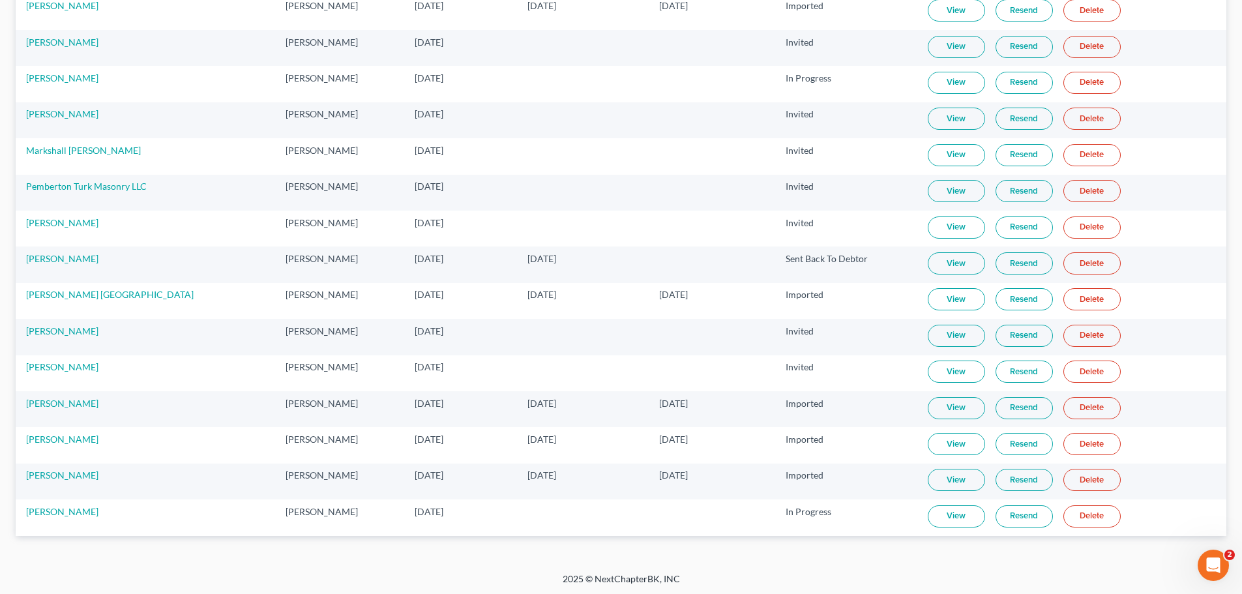
scroll to position [576, 0]
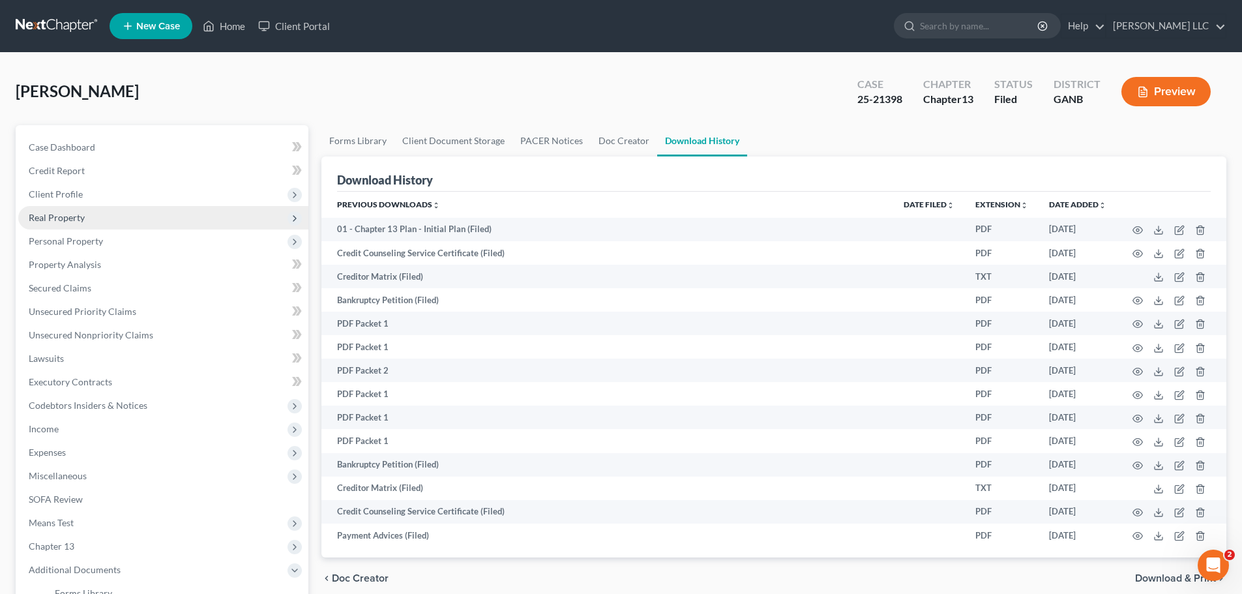
click at [97, 206] on span "Real Property" at bounding box center [163, 217] width 290 height 23
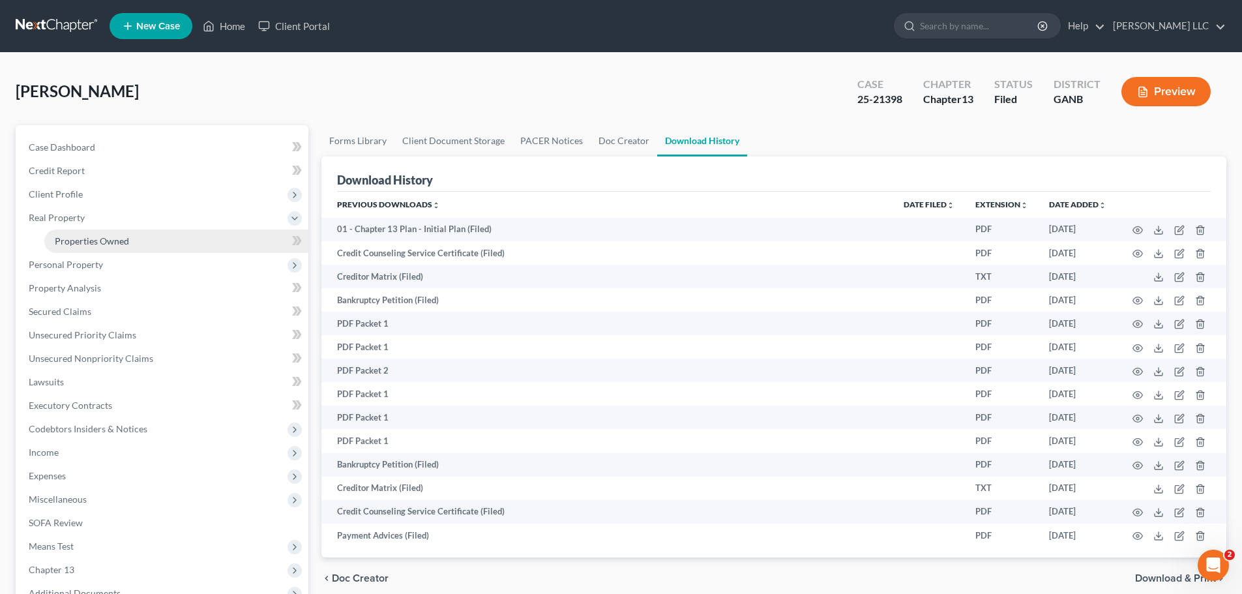
click at [103, 241] on span "Properties Owned" at bounding box center [92, 240] width 74 height 11
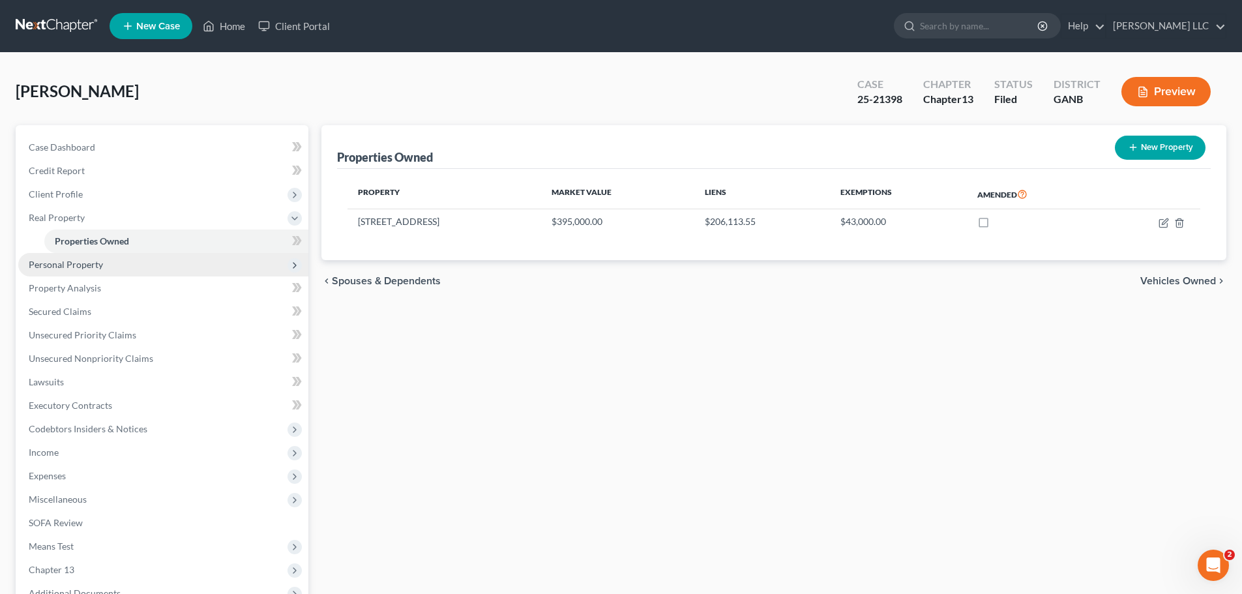
click at [100, 263] on span "Personal Property" at bounding box center [66, 264] width 74 height 11
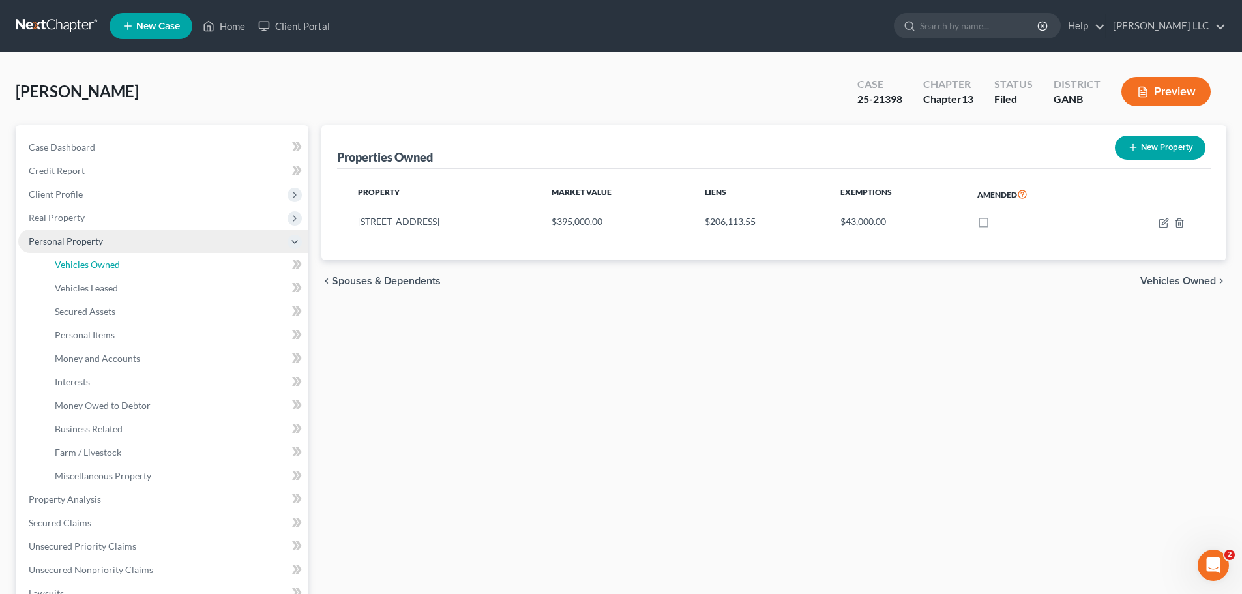
click at [100, 263] on span "Vehicles Owned" at bounding box center [87, 264] width 65 height 11
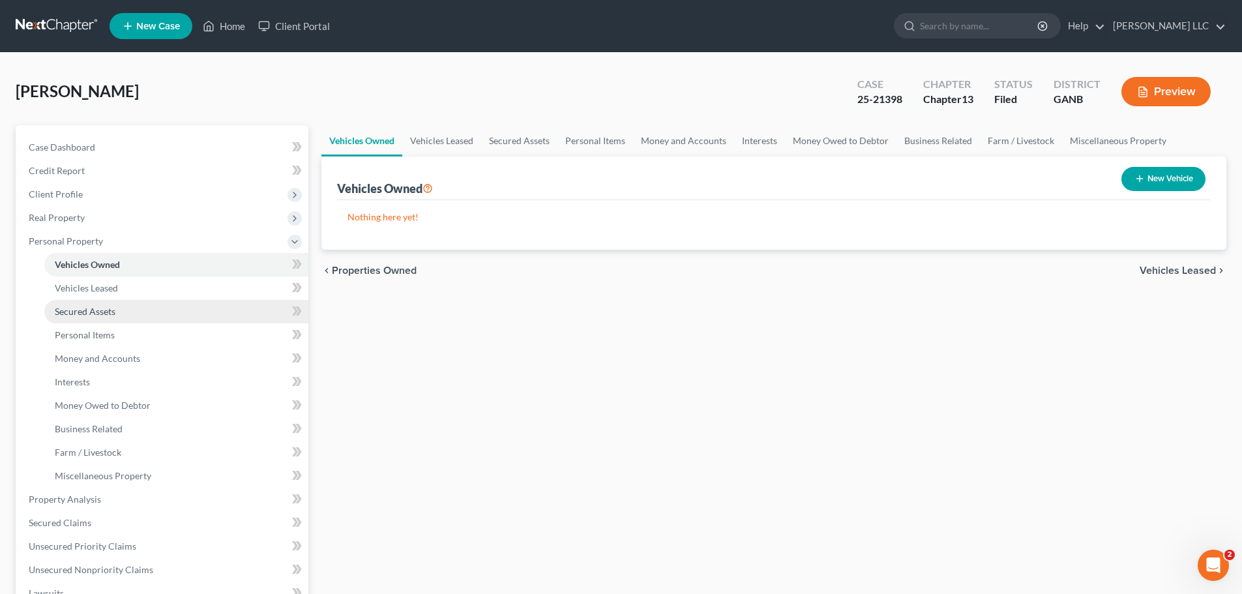
click at [100, 311] on span "Secured Assets" at bounding box center [85, 311] width 61 height 11
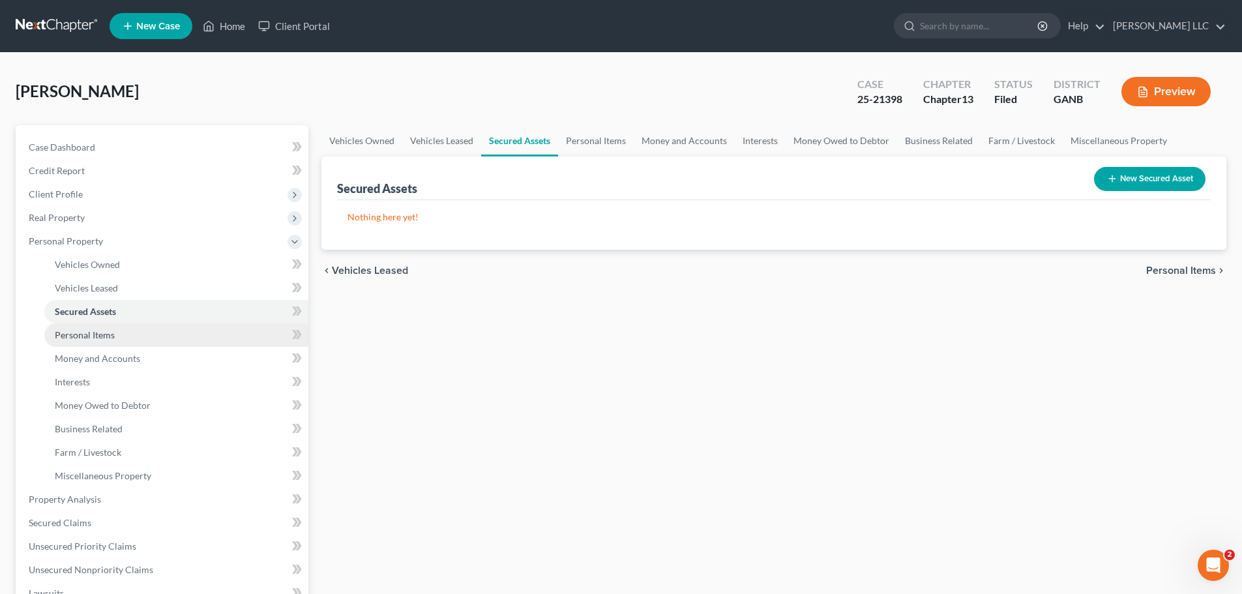
click at [100, 331] on span "Personal Items" at bounding box center [85, 334] width 60 height 11
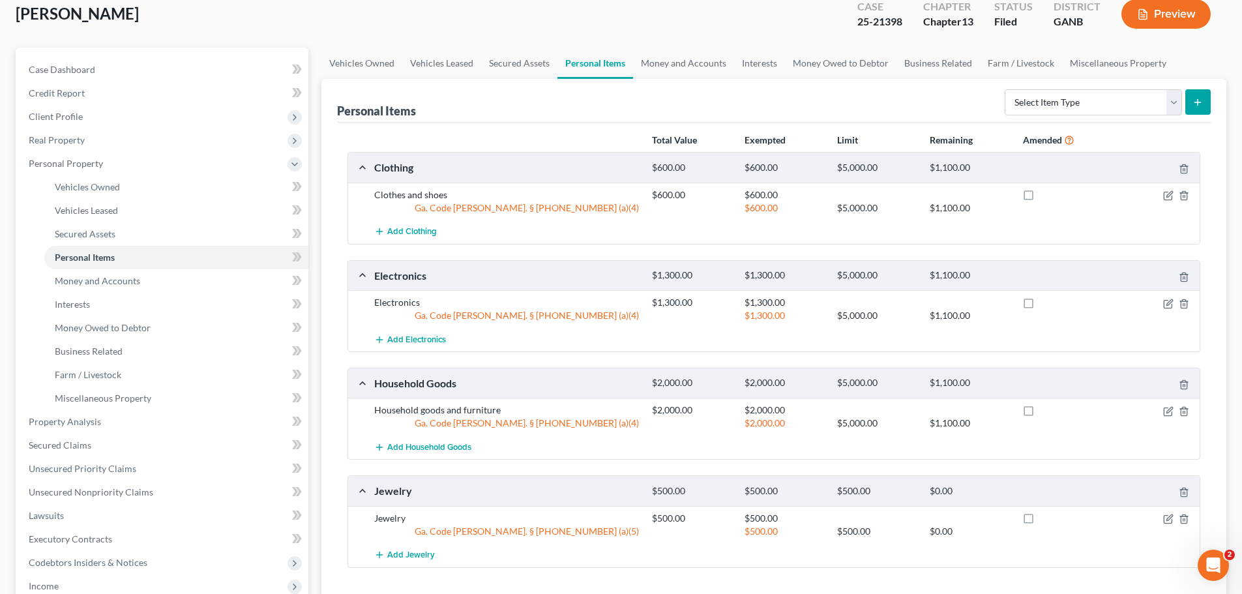
scroll to position [196, 0]
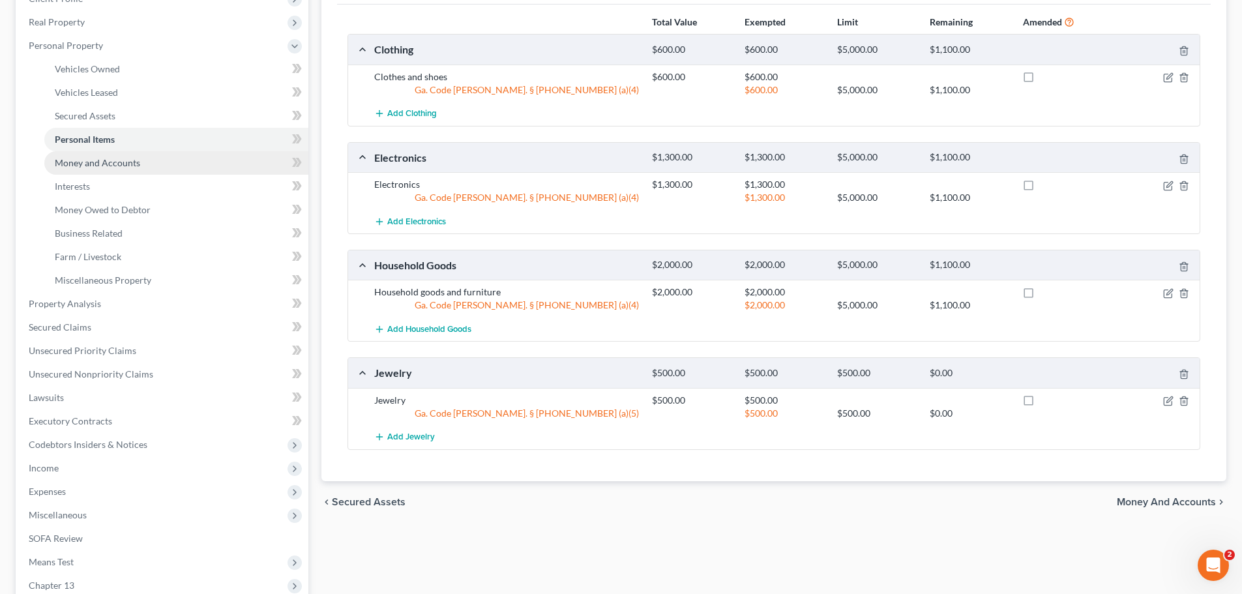
click at [120, 168] on span "Money and Accounts" at bounding box center [97, 162] width 85 height 11
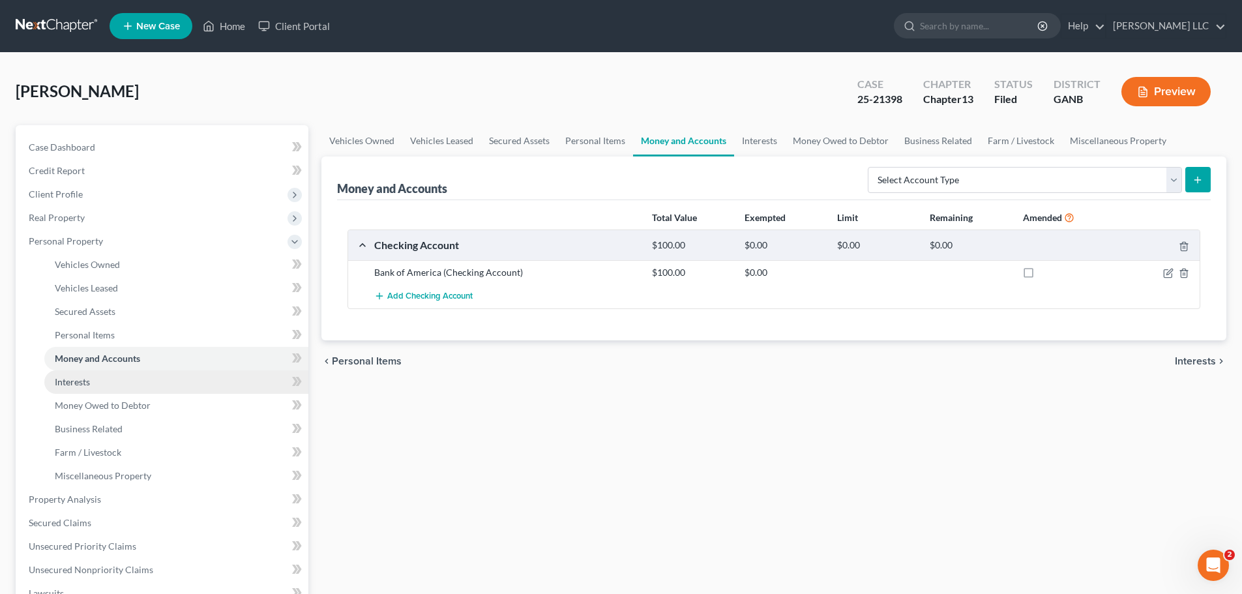
click at [75, 383] on span "Interests" at bounding box center [72, 381] width 35 height 11
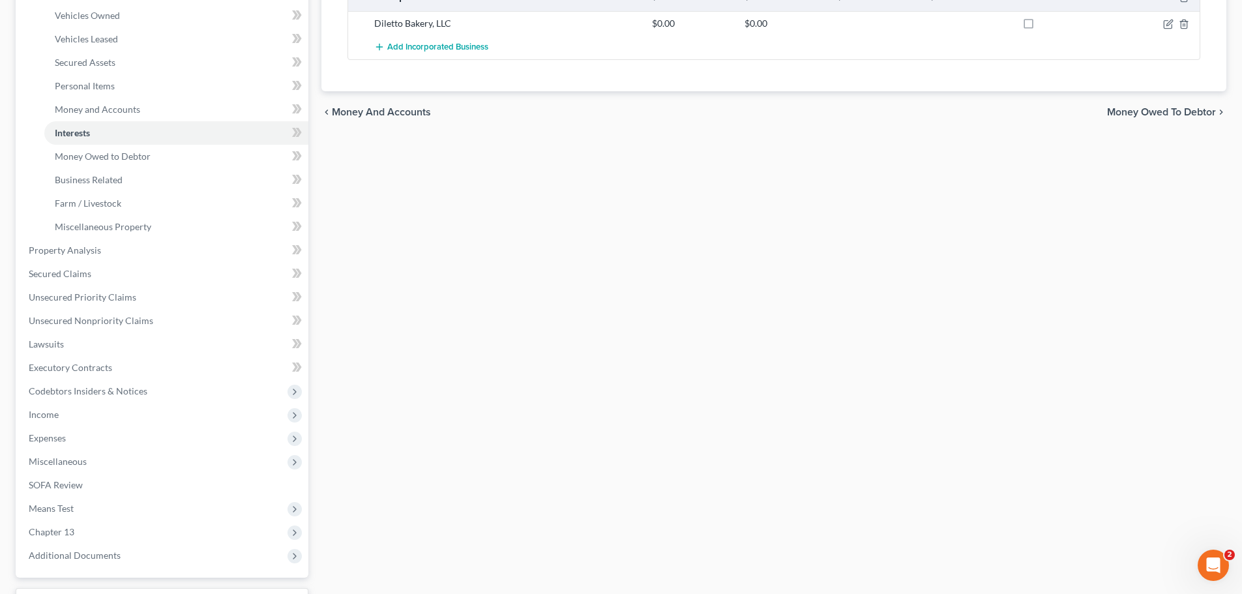
scroll to position [357, 0]
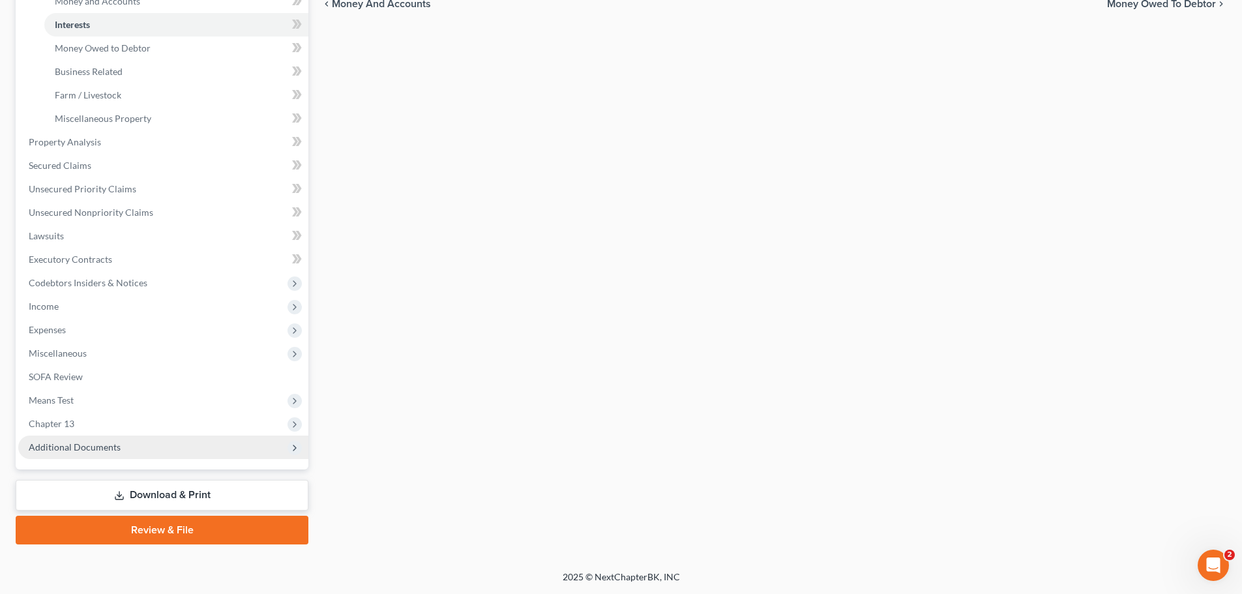
click at [100, 447] on span "Additional Documents" at bounding box center [75, 446] width 92 height 11
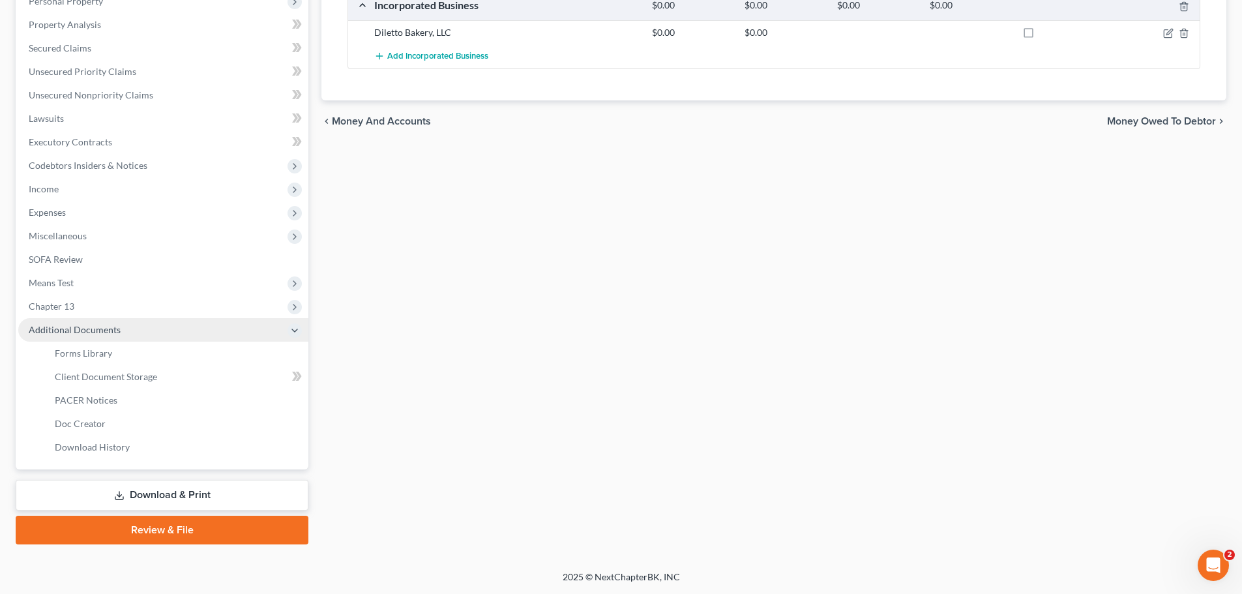
scroll to position [240, 0]
click at [141, 372] on span "Client Document Storage" at bounding box center [106, 376] width 102 height 11
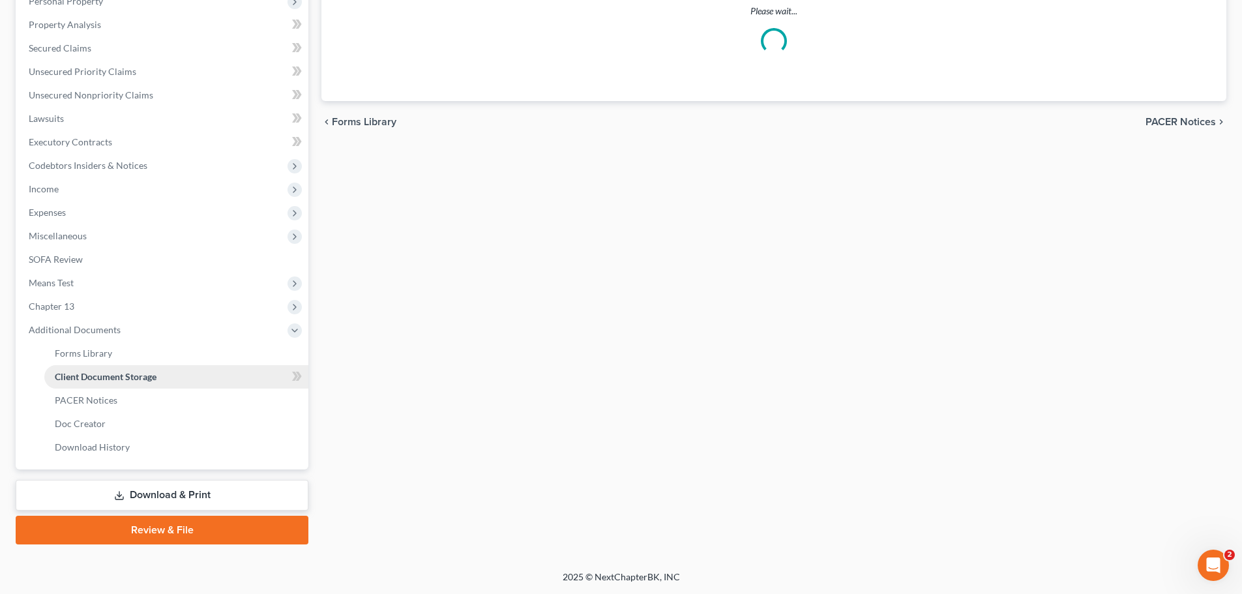
select select "5"
select select "35"
